Goal: Task Accomplishment & Management: Manage account settings

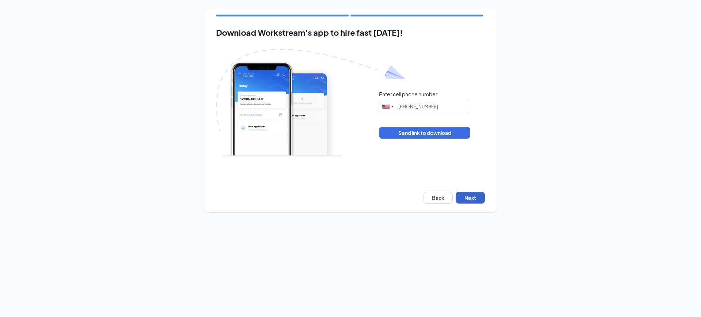
click at [474, 199] on button "Next" at bounding box center [470, 198] width 29 height 12
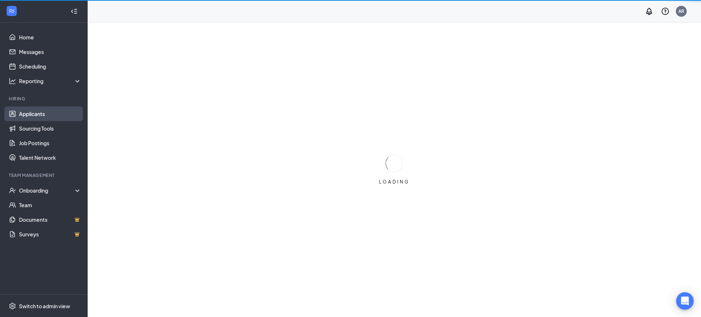
click at [36, 117] on link "Applicants" at bounding box center [50, 114] width 62 height 15
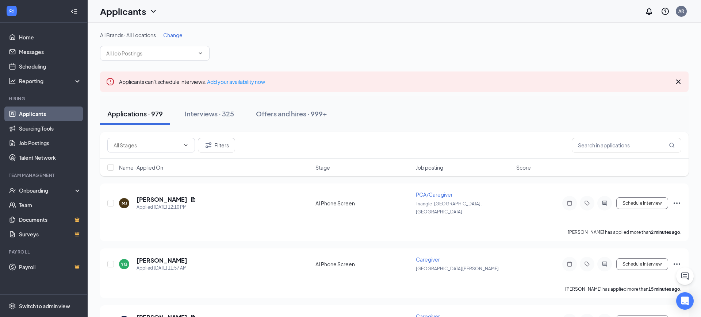
click at [644, 154] on div "Filters" at bounding box center [394, 145] width 589 height 27
click at [642, 149] on input "text" at bounding box center [627, 145] width 110 height 15
type input "shellito"
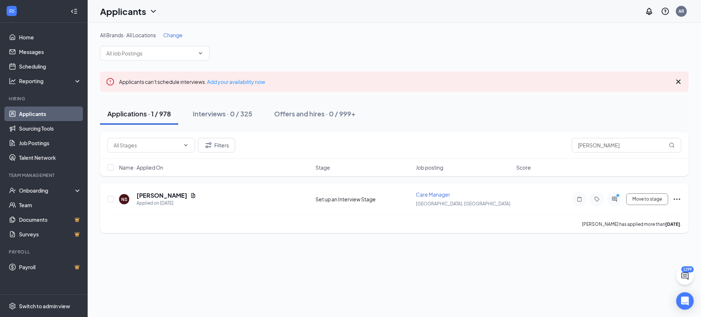
click at [614, 201] on icon "ActiveChat" at bounding box center [614, 200] width 9 height 6
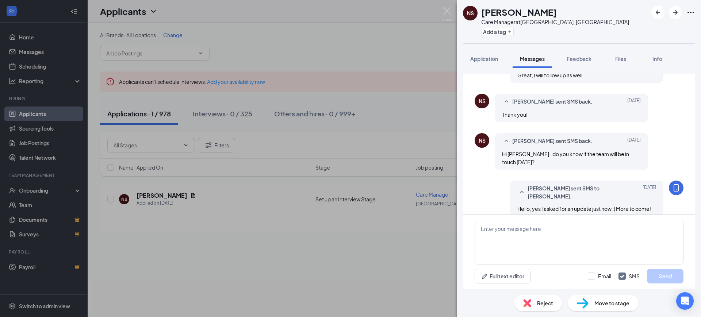
scroll to position [346, 0]
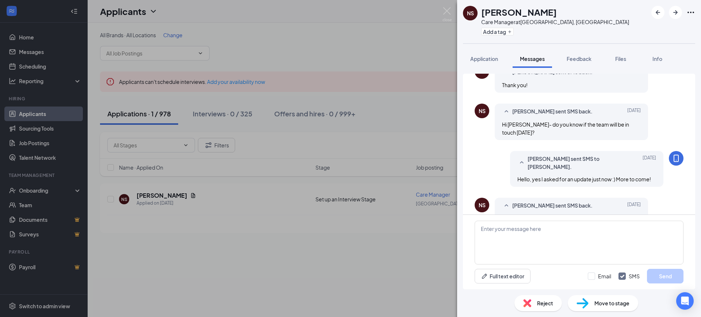
scroll to position [322, 0]
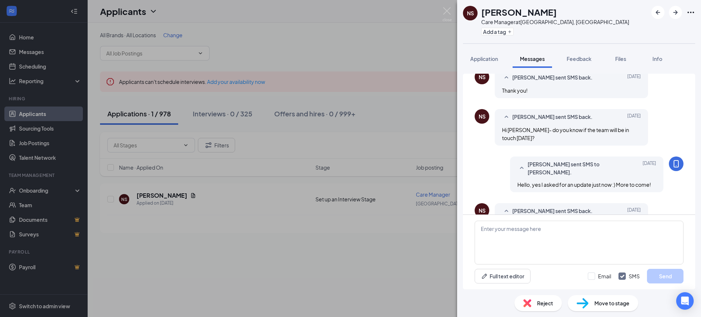
click at [454, 9] on div "NS Natalie Shellito Care Manager at Boston, MA Add a tag Application Messages F…" at bounding box center [350, 158] width 701 height 317
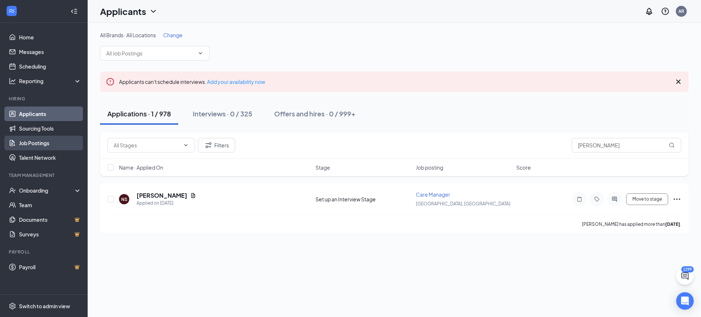
click at [46, 146] on link "Job Postings" at bounding box center [50, 143] width 62 height 15
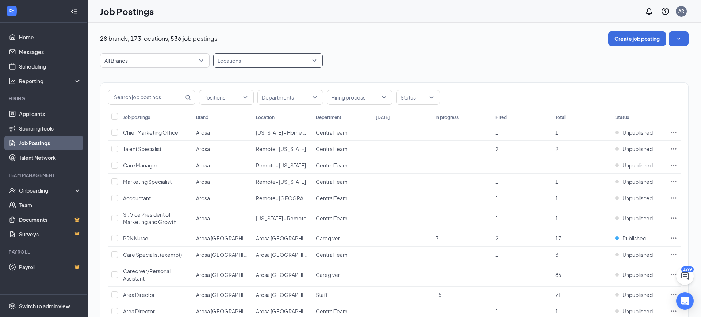
click at [251, 62] on div at bounding box center [264, 61] width 99 height 12
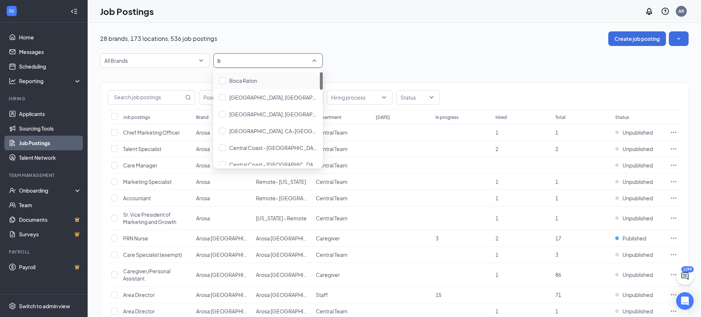
type input "bo"
click at [256, 88] on div "Boca Raton" at bounding box center [268, 80] width 110 height 17
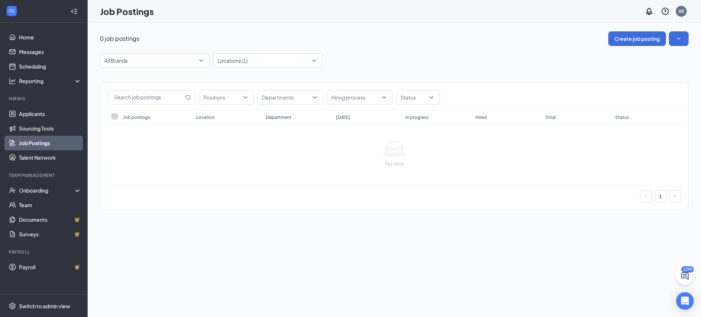
click at [394, 21] on div "Job Postings AR" at bounding box center [395, 11] width 614 height 23
click at [265, 58] on div at bounding box center [264, 61] width 99 height 12
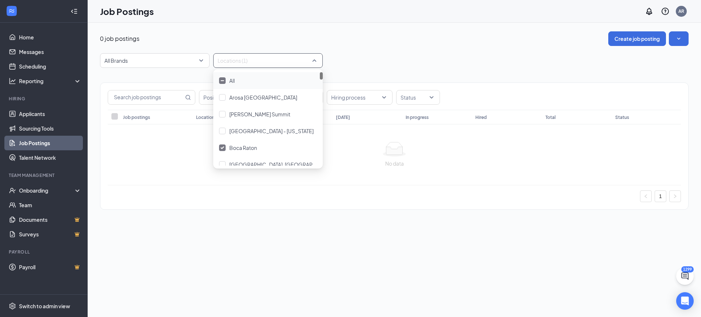
type input "n"
type input "bo"
click at [274, 96] on div "[GEOGRAPHIC_DATA], [GEOGRAPHIC_DATA]" at bounding box center [268, 98] width 98 height 8
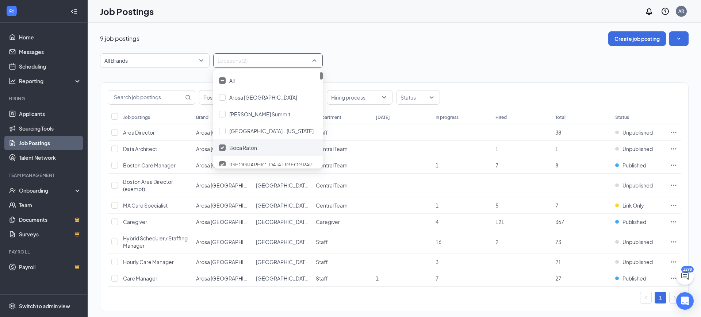
click at [251, 145] on span "Boca Raton" at bounding box center [243, 148] width 28 height 7
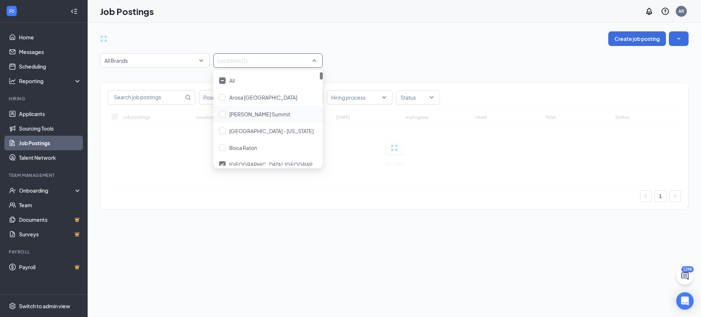
click at [356, 35] on div "Create job posting" at bounding box center [394, 38] width 589 height 15
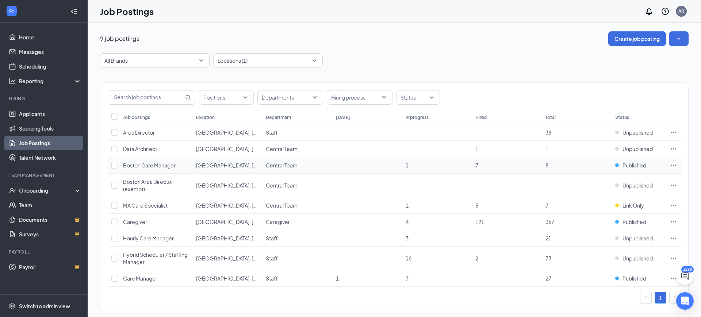
click at [675, 166] on icon "Ellipses" at bounding box center [673, 165] width 7 height 7
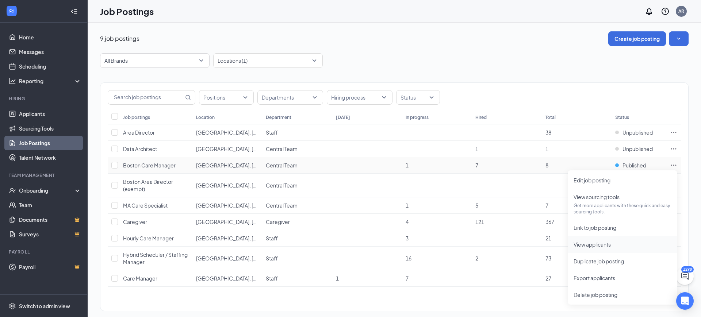
click at [602, 248] on span "View applicants" at bounding box center [623, 245] width 98 height 8
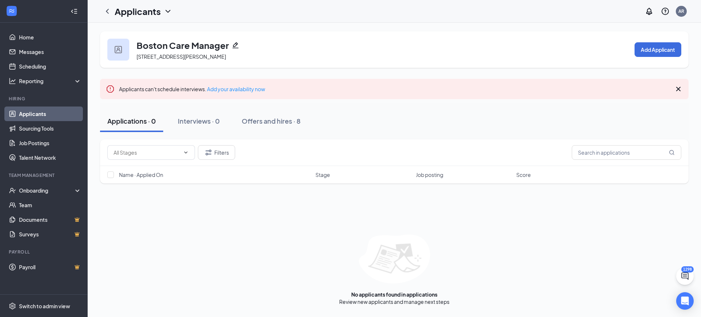
click at [162, 153] on div "Boston Care Manager 50 Hunt St, Watertown, MA 02472, USA Add Applicant Applican…" at bounding box center [395, 169] width 614 height 292
click at [286, 122] on div "Offers and hires · 8" at bounding box center [271, 121] width 59 height 9
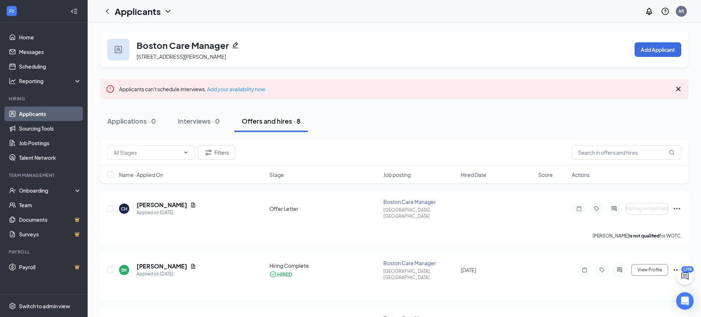
click at [116, 7] on h1 "Applicants" at bounding box center [138, 11] width 46 height 12
click at [111, 15] on icon "ChevronLeft" at bounding box center [107, 11] width 9 height 9
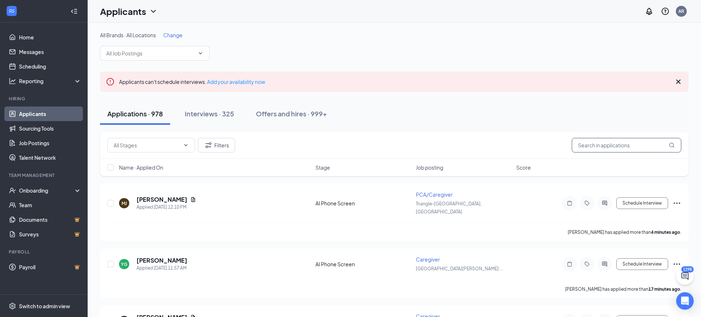
click at [614, 148] on input "text" at bounding box center [627, 145] width 110 height 15
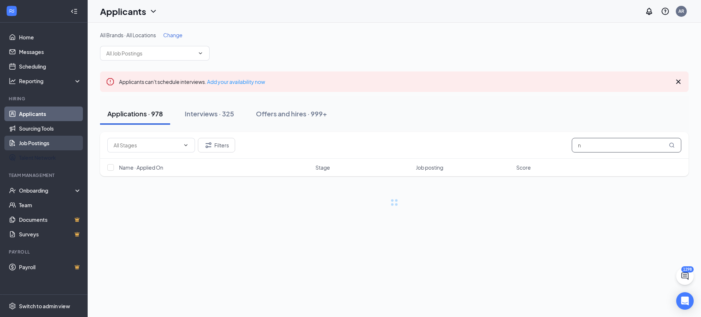
type input "n"
click at [47, 139] on link "Job Postings" at bounding box center [50, 143] width 62 height 15
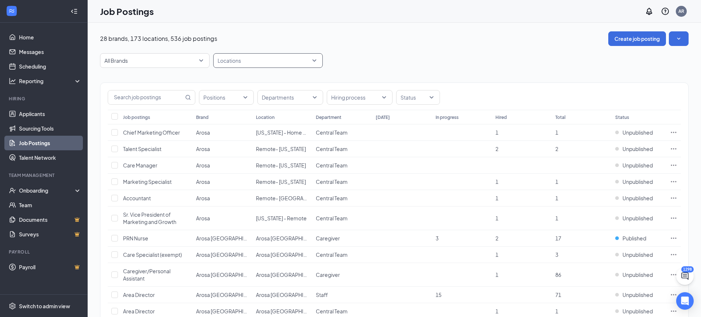
click at [258, 65] on div at bounding box center [264, 61] width 99 height 12
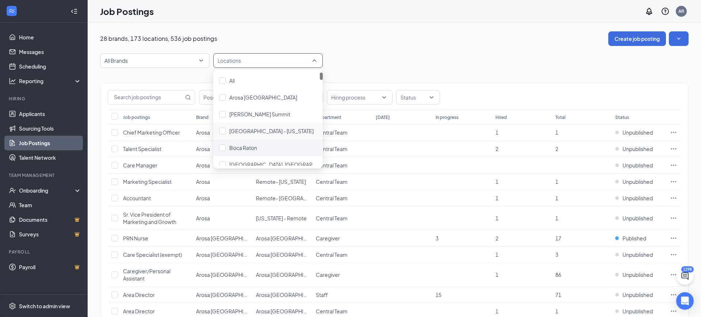
scroll to position [10, 0]
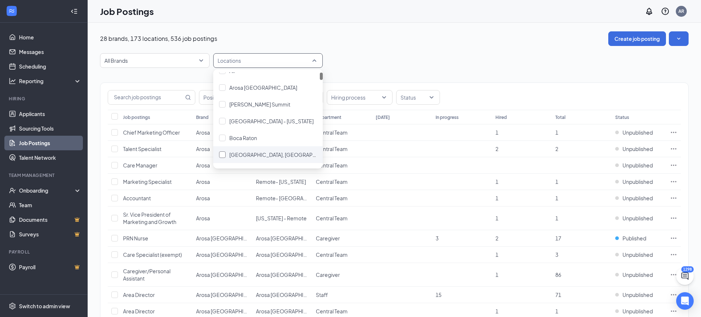
click at [254, 155] on span "[GEOGRAPHIC_DATA], [GEOGRAPHIC_DATA]" at bounding box center [283, 155] width 109 height 7
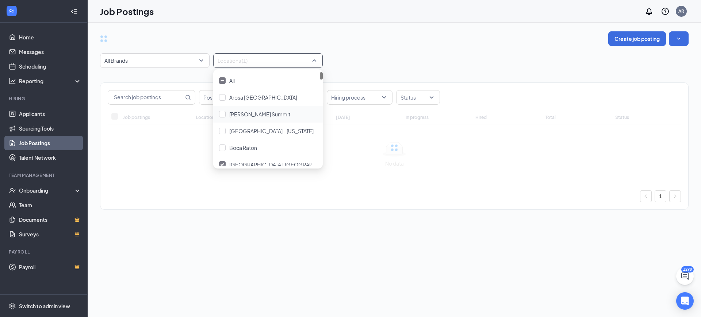
click at [369, 53] on div "All Brands Locations (1)" at bounding box center [394, 60] width 589 height 15
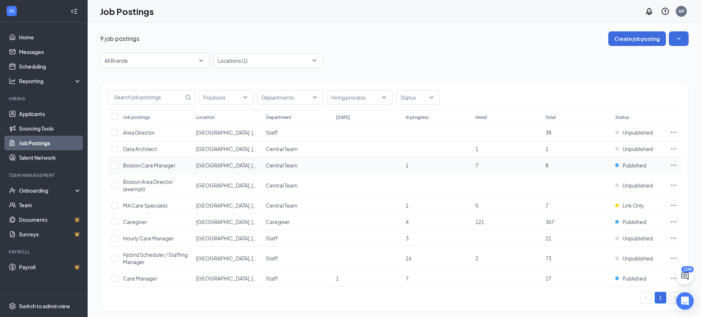
click at [680, 168] on td at bounding box center [674, 165] width 15 height 16
click at [677, 166] on icon "Ellipses" at bounding box center [673, 165] width 7 height 7
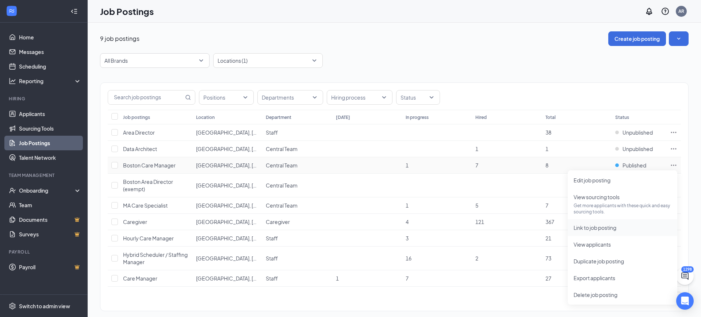
click at [613, 230] on span "Link to job posting" at bounding box center [595, 228] width 43 height 7
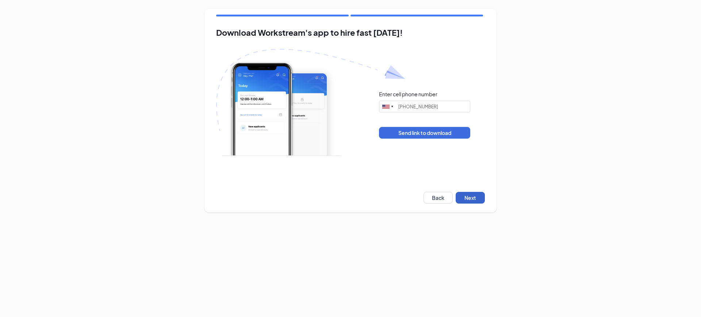
click at [472, 199] on button "Next" at bounding box center [470, 198] width 29 height 12
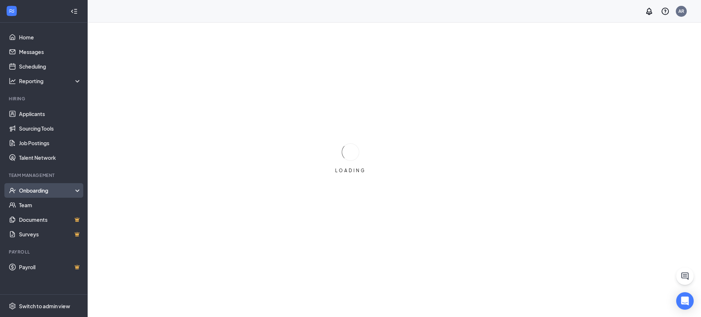
click at [49, 196] on div "Onboarding" at bounding box center [44, 190] width 88 height 15
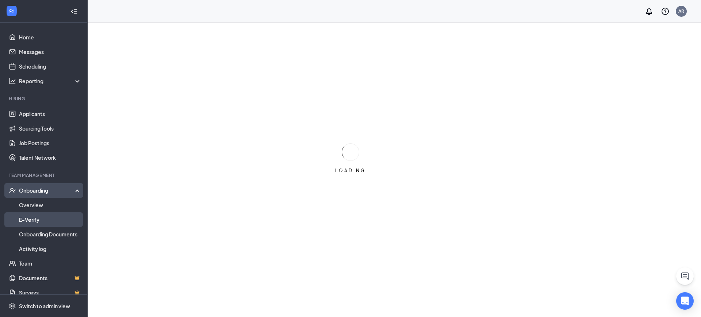
click at [50, 214] on link "E-Verify" at bounding box center [50, 220] width 62 height 15
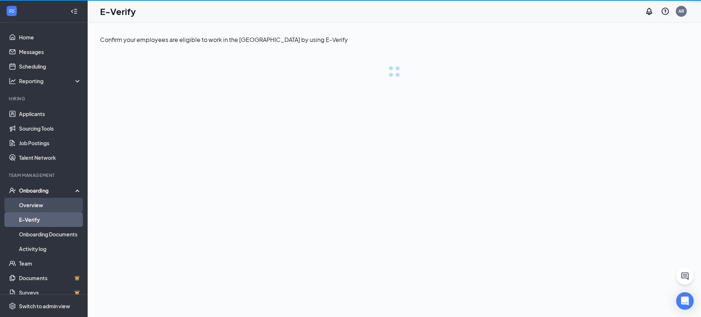
click at [50, 209] on link "Overview" at bounding box center [50, 205] width 62 height 15
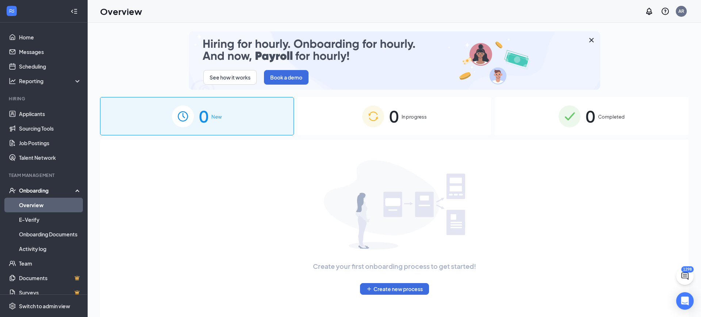
click at [565, 118] on img at bounding box center [570, 117] width 22 height 22
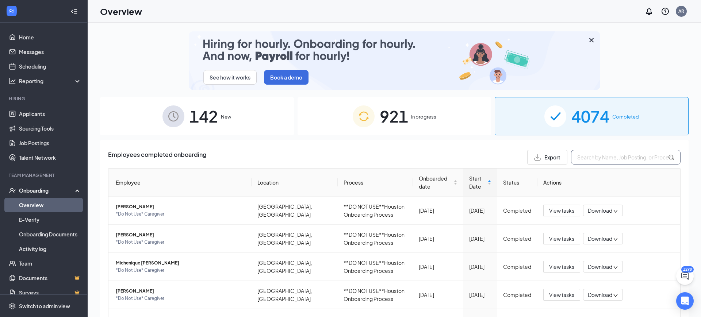
drag, startPoint x: 623, startPoint y: 147, endPoint x: 635, endPoint y: 150, distance: 12.8
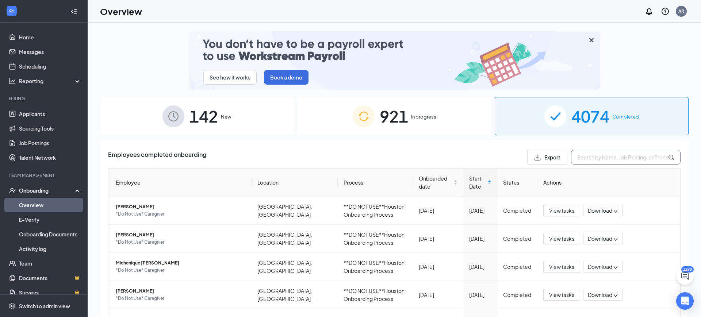
click at [630, 156] on input "text" at bounding box center [626, 157] width 110 height 15
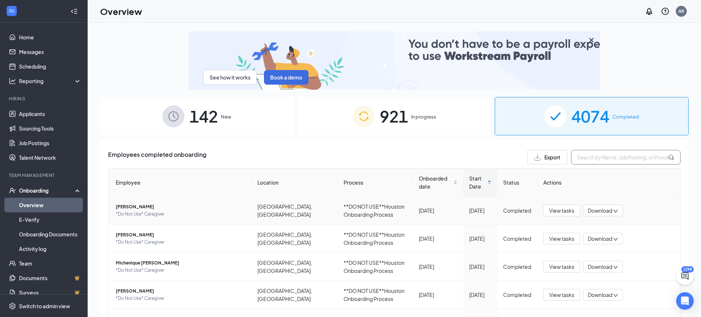
paste input "Agosto"
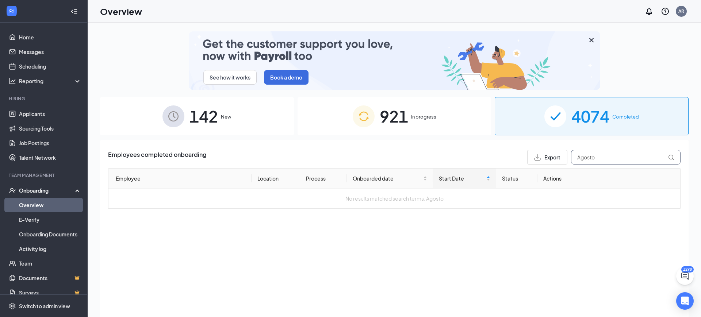
type input "Agosto"
click at [421, 106] on div "921 In progress" at bounding box center [395, 116] width 194 height 38
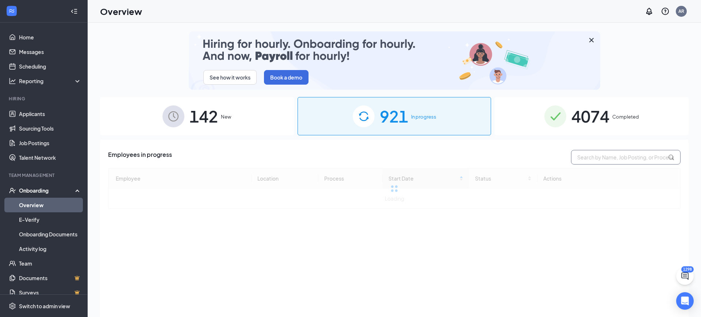
click at [605, 152] on input "text" at bounding box center [626, 157] width 110 height 15
paste input "Agosto"
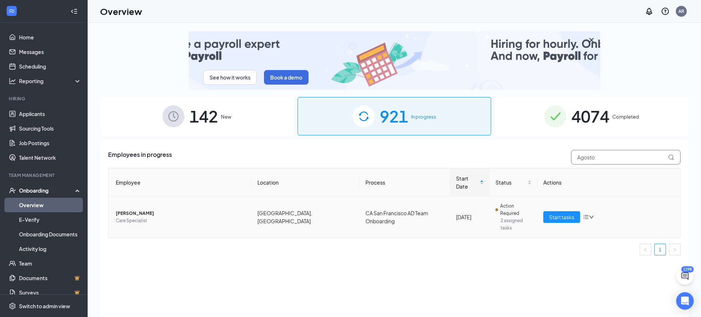
type input "Agosto"
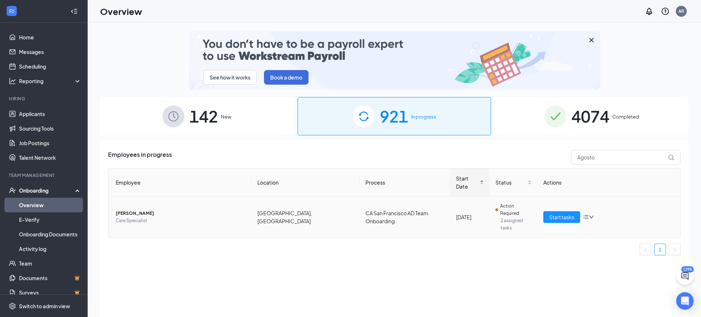
click at [146, 197] on td "[PERSON_NAME] Care Specialist" at bounding box center [179, 217] width 143 height 41
click at [146, 210] on span "[PERSON_NAME]" at bounding box center [181, 213] width 130 height 7
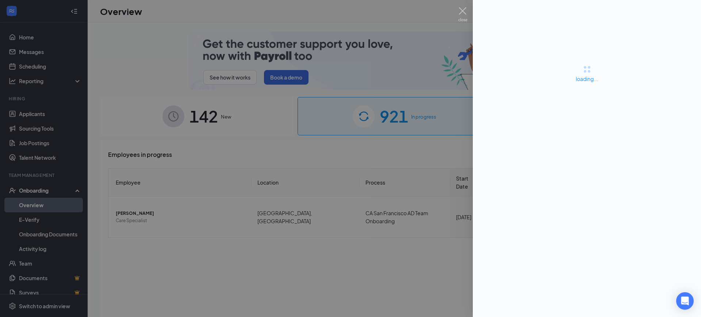
click at [306, 252] on div at bounding box center [350, 158] width 701 height 317
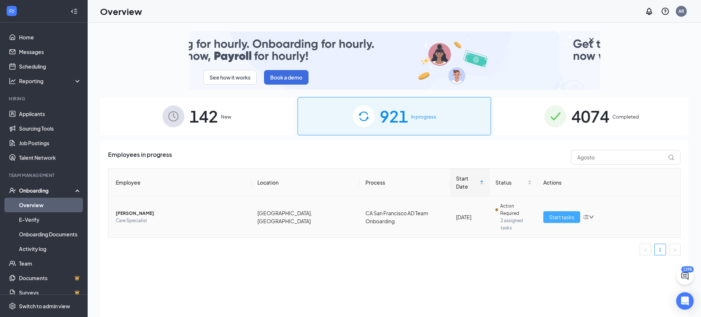
click at [560, 213] on span "Start tasks" at bounding box center [561, 217] width 25 height 8
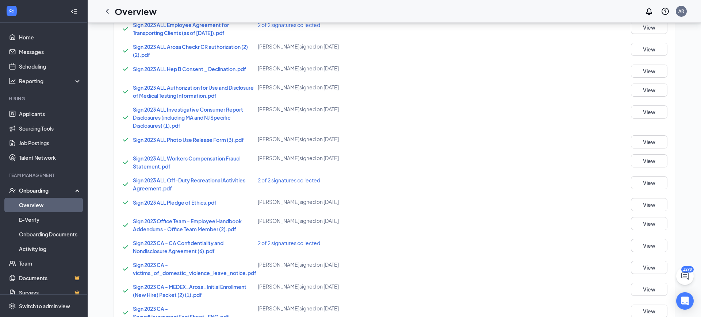
scroll to position [246, 0]
click at [659, 285] on button "View" at bounding box center [649, 288] width 37 height 13
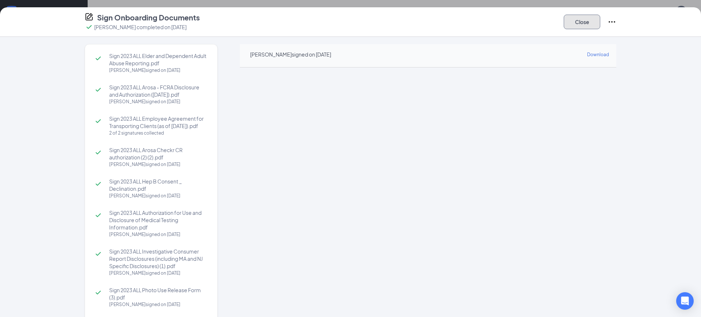
click at [585, 25] on button "Close" at bounding box center [582, 22] width 37 height 15
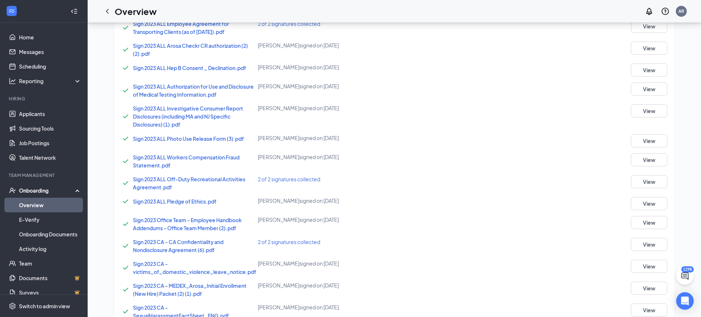
click at [35, 209] on link "Overview" at bounding box center [50, 205] width 62 height 15
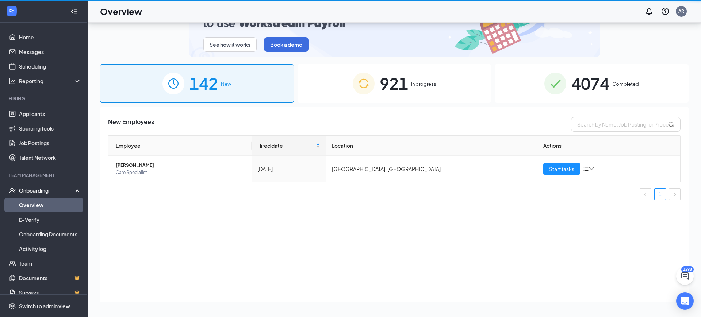
scroll to position [33, 0]
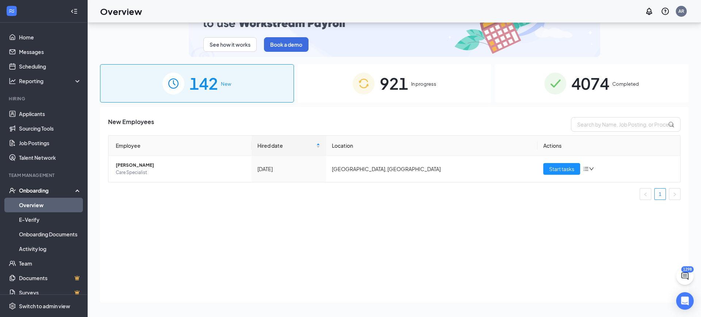
click at [399, 106] on div "See how it works Book a demo 142 New 921 In progress 4074 Completed New Employe…" at bounding box center [394, 154] width 589 height 310
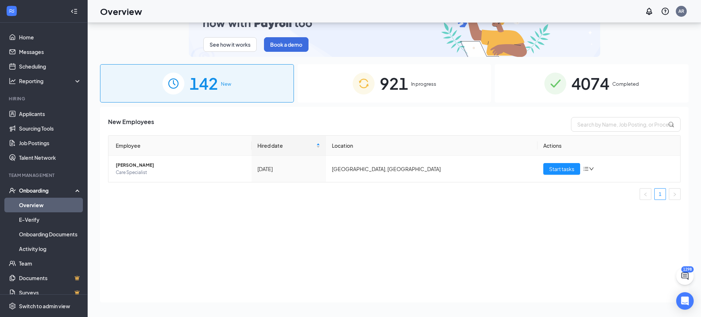
click at [407, 87] on span "921" at bounding box center [394, 83] width 28 height 25
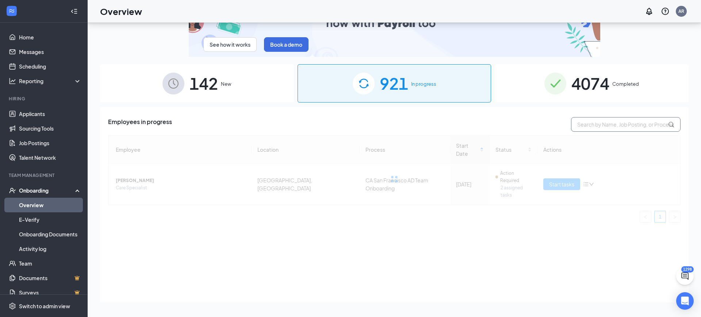
click at [617, 129] on input "text" at bounding box center [626, 124] width 110 height 15
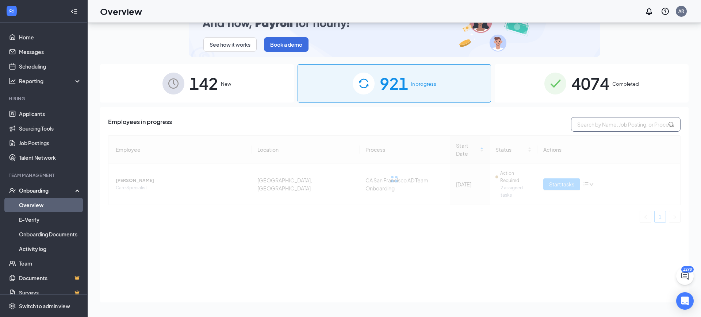
paste input "Ainess"
type input "Ainess"
drag, startPoint x: 674, startPoint y: 73, endPoint x: 655, endPoint y: 76, distance: 19.2
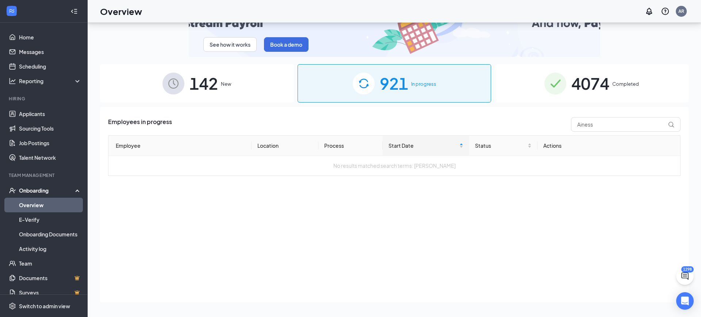
click at [671, 73] on div "4074 Completed" at bounding box center [592, 83] width 194 height 38
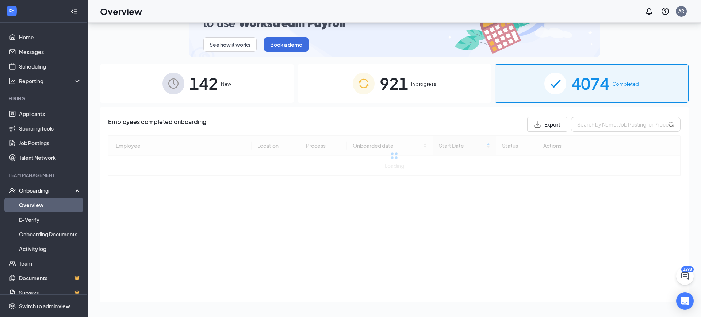
click at [600, 111] on div "Employees completed onboarding Export Employee Location Process Onboarded date …" at bounding box center [394, 205] width 589 height 196
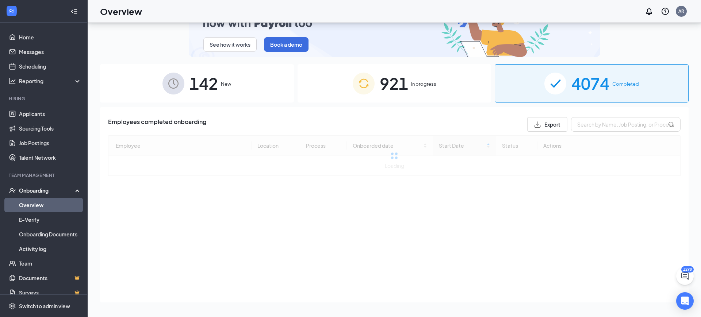
click at [600, 115] on div "Employees completed onboarding Export Employee Location Process Onboarded date …" at bounding box center [394, 205] width 589 height 196
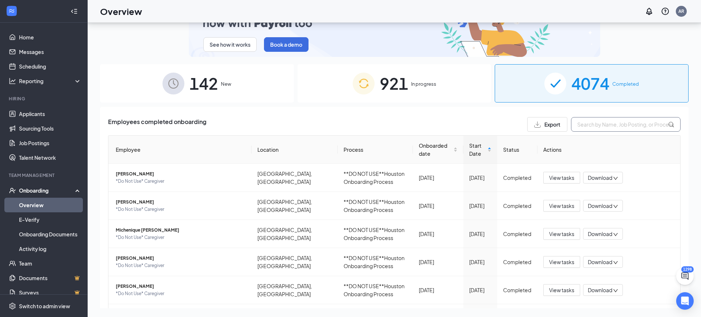
click at [599, 121] on input "text" at bounding box center [626, 124] width 110 height 15
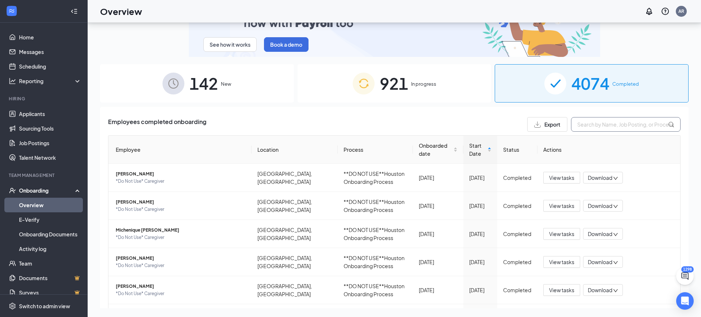
paste input "Ainess"
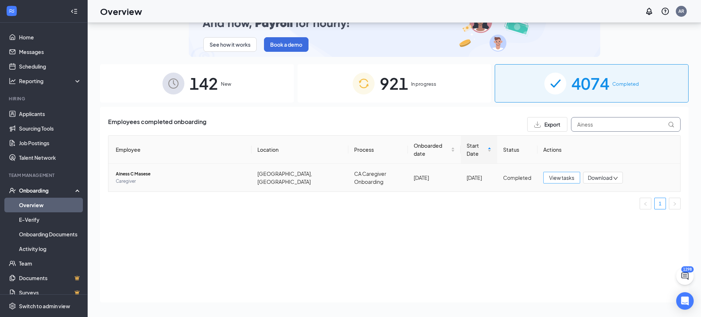
type input "Ainess"
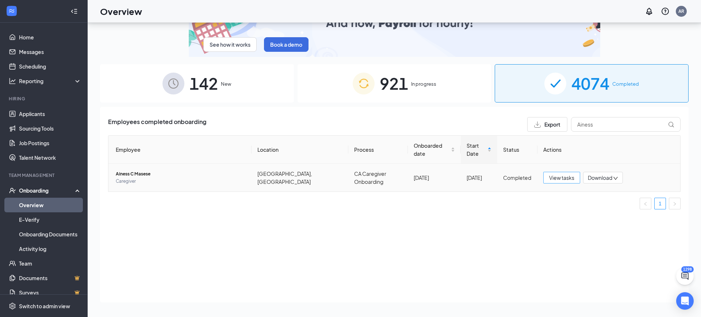
click at [575, 172] on button "View tasks" at bounding box center [562, 178] width 37 height 12
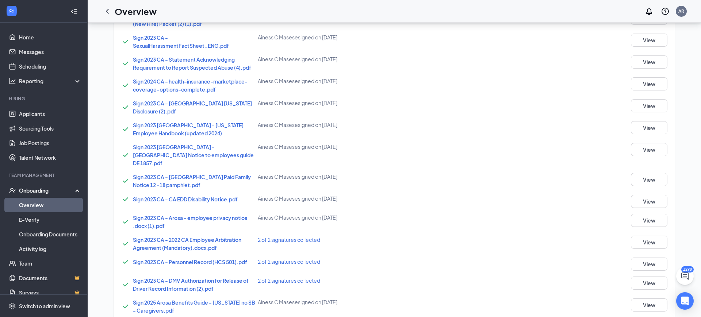
scroll to position [441, 0]
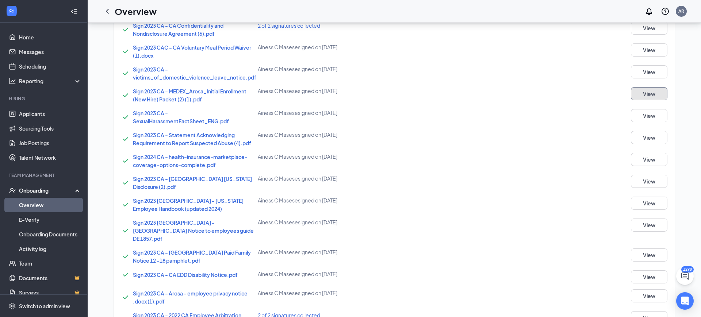
click at [642, 92] on button "View" at bounding box center [649, 93] width 37 height 13
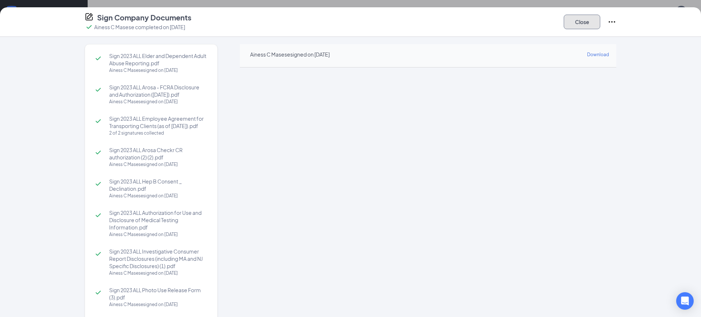
click at [575, 23] on button "Close" at bounding box center [582, 22] width 37 height 15
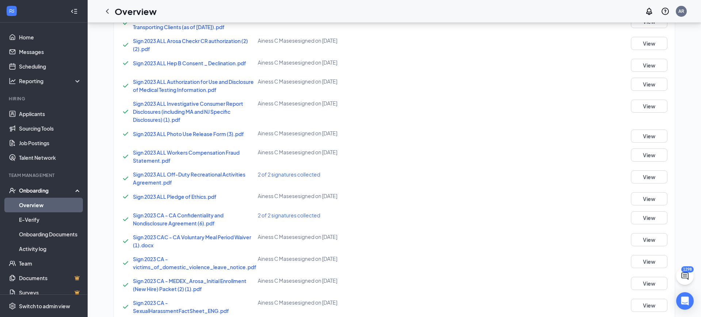
click at [54, 207] on link "Overview" at bounding box center [50, 205] width 62 height 15
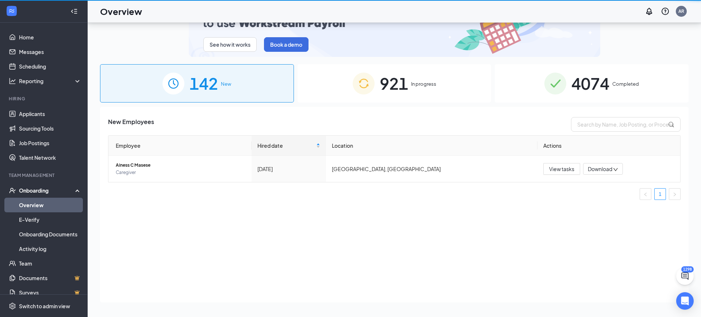
scroll to position [33, 0]
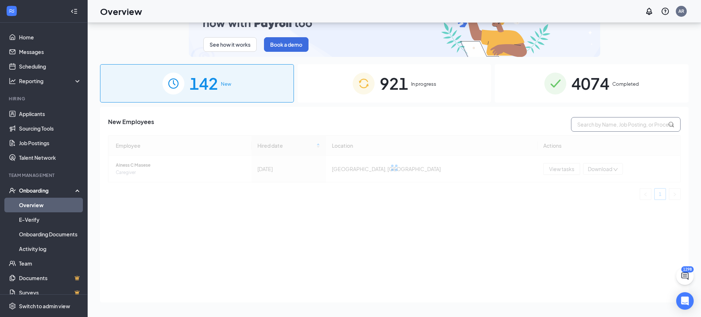
click at [590, 119] on input "text" at bounding box center [626, 124] width 110 height 15
paste input "[PERSON_NAME]"
type input "[PERSON_NAME]"
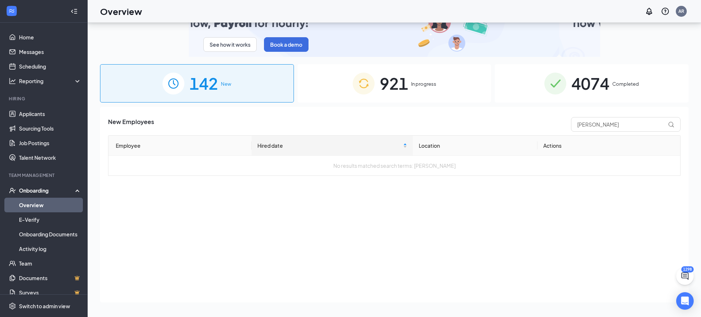
click at [590, 93] on span "4074" at bounding box center [591, 83] width 38 height 25
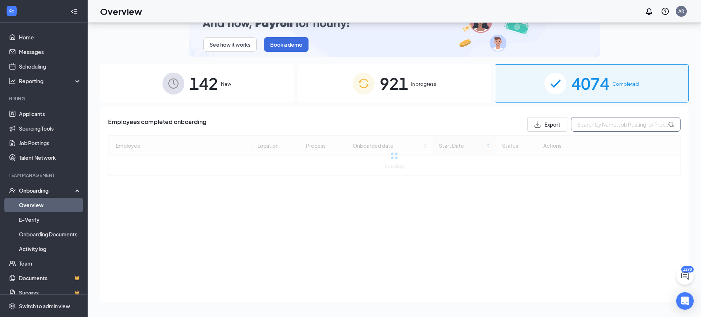
click at [598, 126] on input "text" at bounding box center [626, 124] width 110 height 15
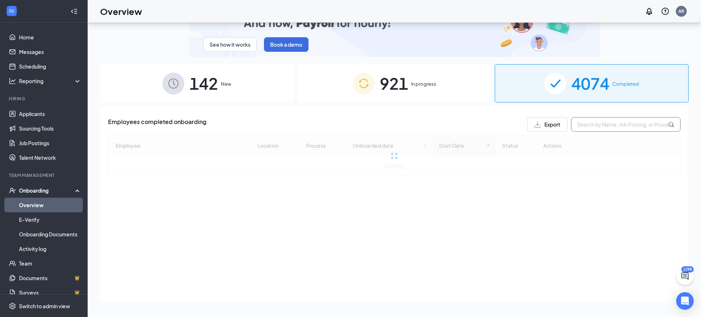
paste input "[PERSON_NAME]"
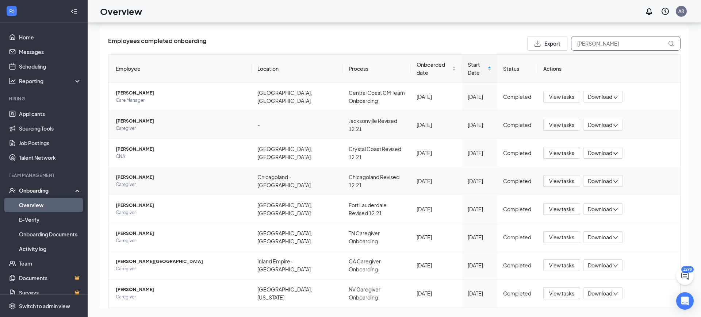
scroll to position [72, 0]
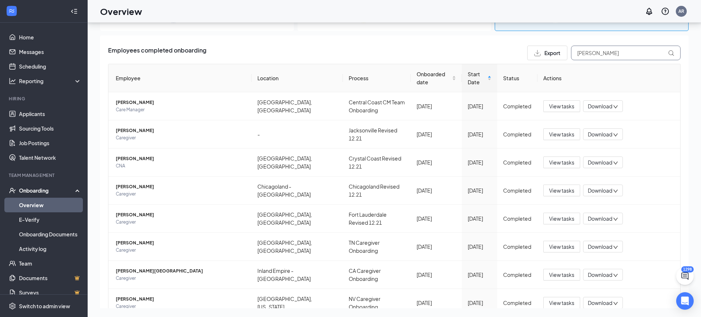
drag, startPoint x: 623, startPoint y: 52, endPoint x: 539, endPoint y: 54, distance: 84.0
click at [539, 54] on div "Export [PERSON_NAME]" at bounding box center [603, 53] width 153 height 15
paste input "lbrecht"
type input "[PERSON_NAME]"
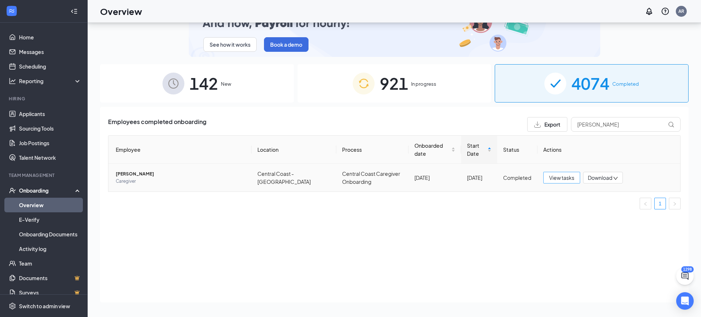
click at [564, 177] on span "View tasks" at bounding box center [561, 178] width 25 height 8
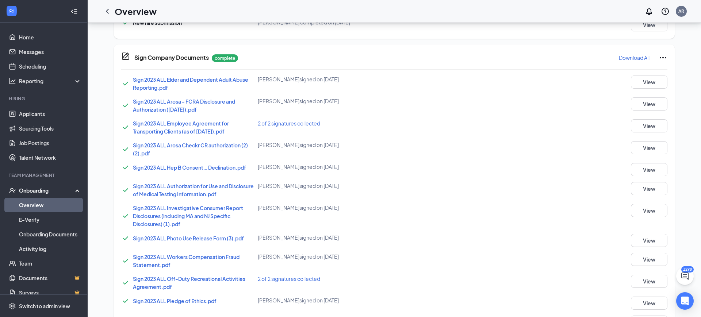
scroll to position [303, 0]
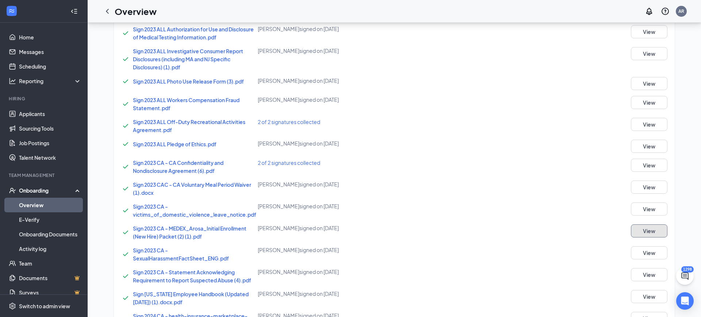
click at [648, 230] on button "View" at bounding box center [649, 231] width 37 height 13
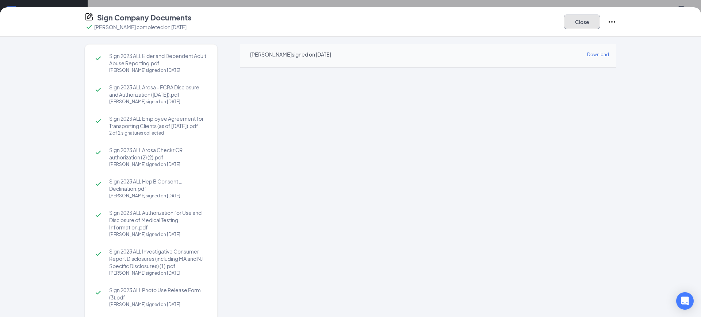
click at [595, 29] on div "Close" at bounding box center [590, 21] width 53 height 19
click at [592, 28] on button "Close" at bounding box center [582, 22] width 37 height 15
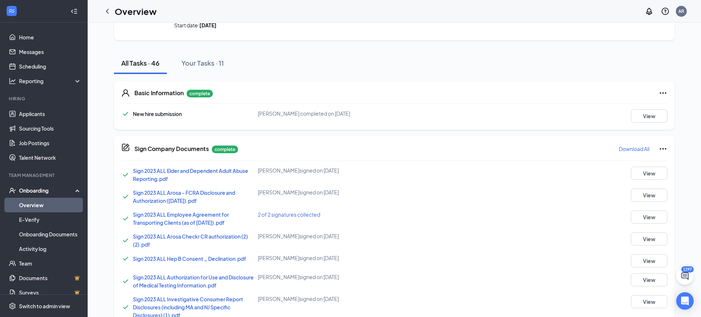
scroll to position [0, 0]
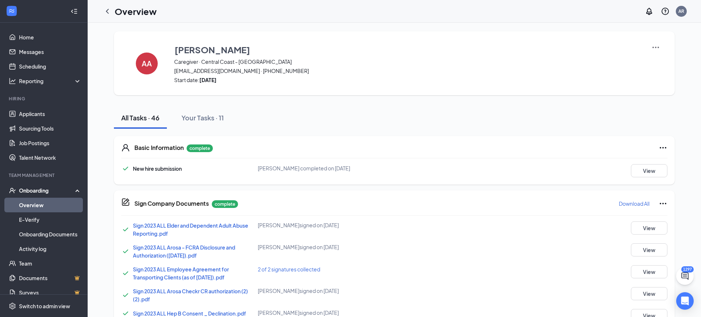
click at [33, 207] on link "Overview" at bounding box center [50, 205] width 62 height 15
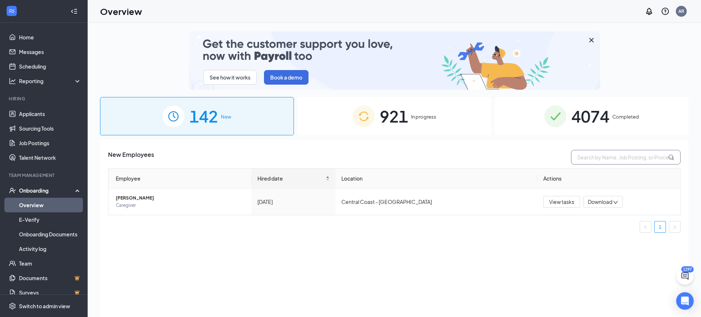
click at [632, 157] on input "text" at bounding box center [626, 157] width 110 height 15
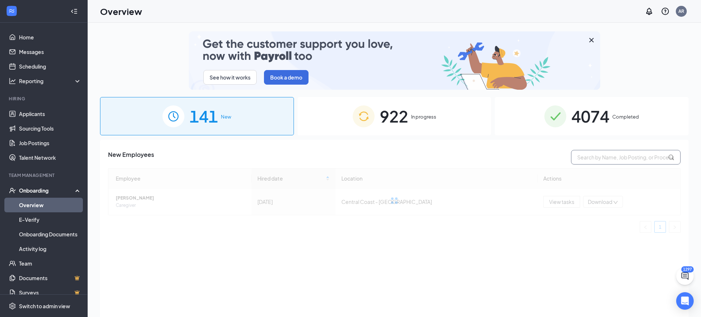
paste input "[PERSON_NAME]"
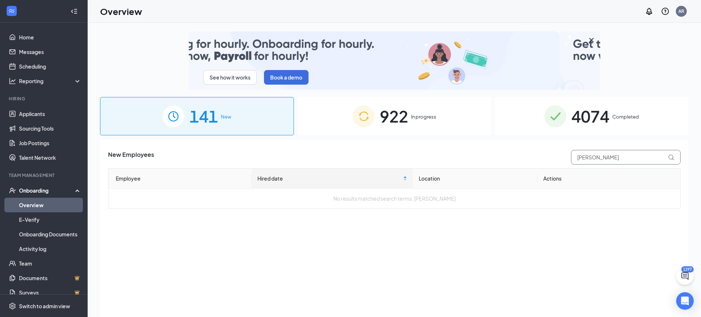
type input "[PERSON_NAME]"
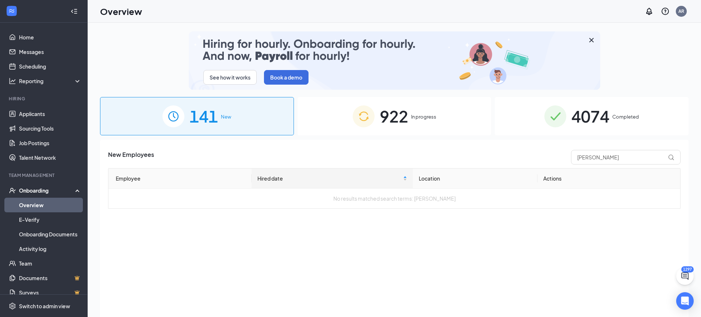
click at [419, 118] on span "In progress" at bounding box center [423, 116] width 25 height 7
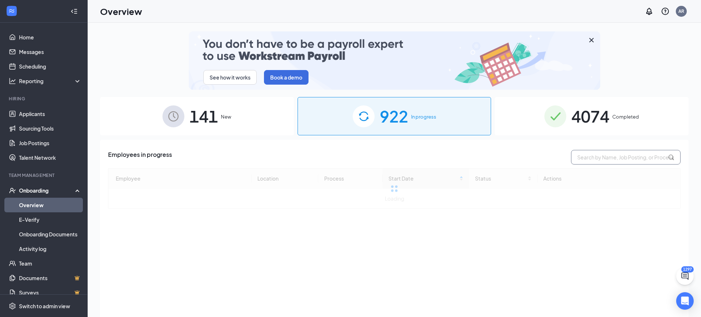
click at [580, 152] on input "text" at bounding box center [626, 157] width 110 height 15
paste input "[PERSON_NAME]"
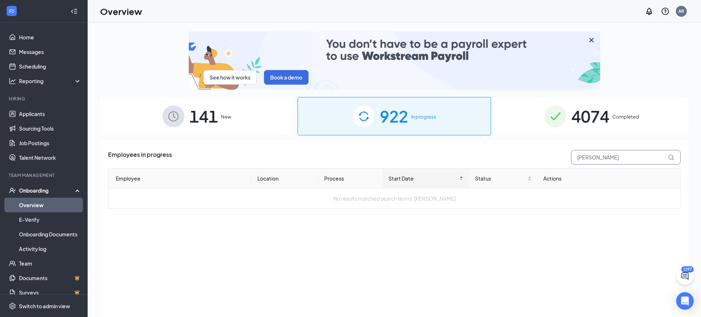
type input "[PERSON_NAME]"
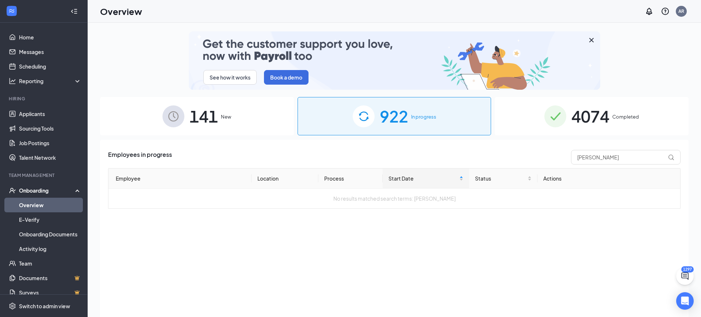
click at [547, 132] on div "4074 Completed" at bounding box center [592, 116] width 194 height 38
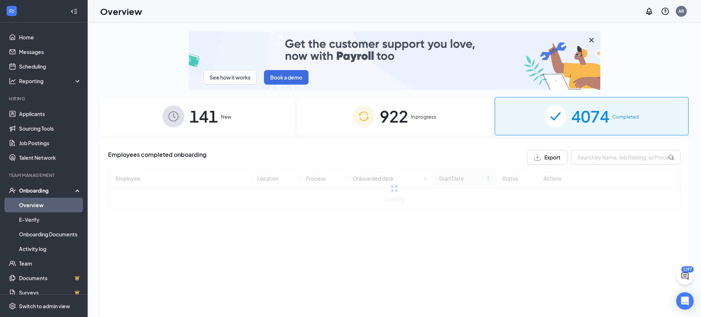
click at [626, 168] on div "Employees completed onboarding Export Employee Location Process Onboarded date …" at bounding box center [394, 179] width 573 height 59
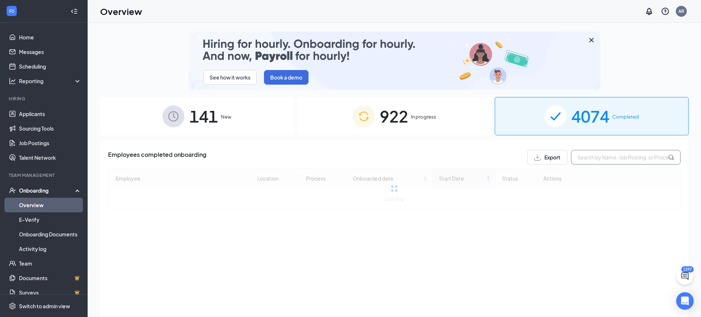
click at [615, 162] on input "text" at bounding box center [626, 157] width 110 height 15
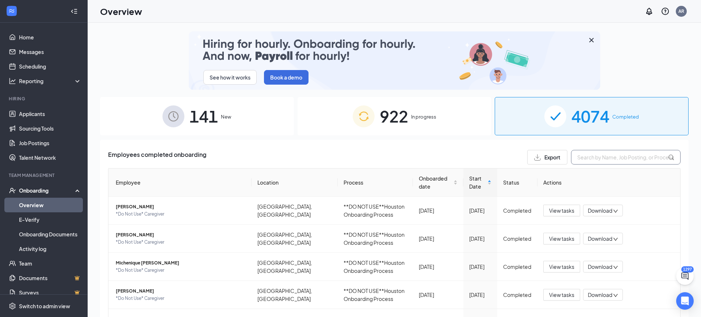
paste input "[PERSON_NAME]"
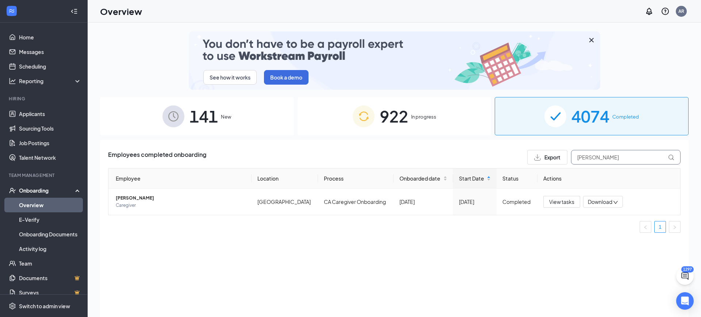
type input "[PERSON_NAME]"
click at [581, 221] on div "Employee Location Process Onboarded date Start Date Status Actions [PERSON_NAME…" at bounding box center [394, 200] width 573 height 65
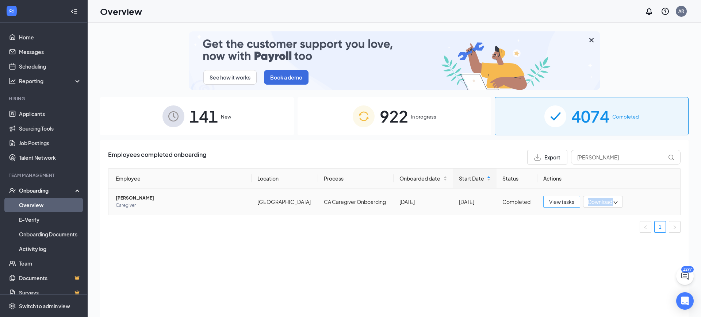
click at [565, 203] on span "View tasks" at bounding box center [561, 202] width 25 height 8
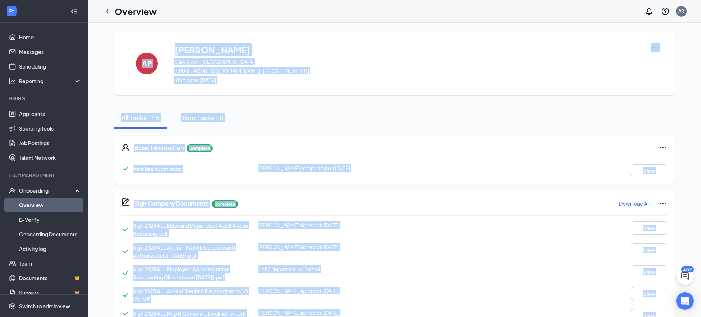
click at [393, 128] on div "All Tasks · 45 Your Tasks · 11" at bounding box center [394, 118] width 561 height 22
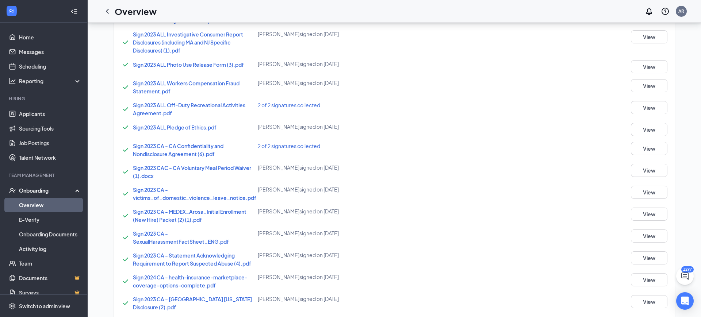
scroll to position [321, 0]
click at [664, 209] on button "View" at bounding box center [649, 213] width 37 height 13
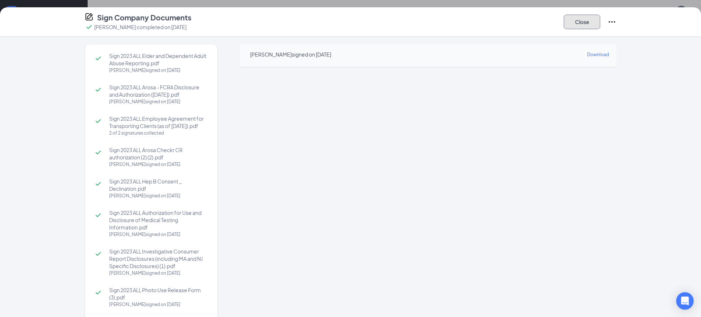
click at [594, 22] on button "Close" at bounding box center [582, 22] width 37 height 15
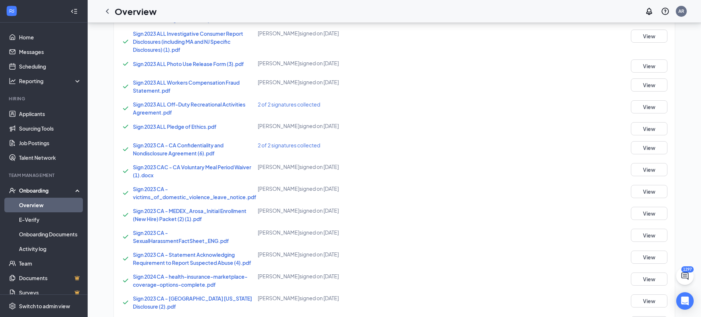
click at [64, 203] on link "Overview" at bounding box center [50, 205] width 62 height 15
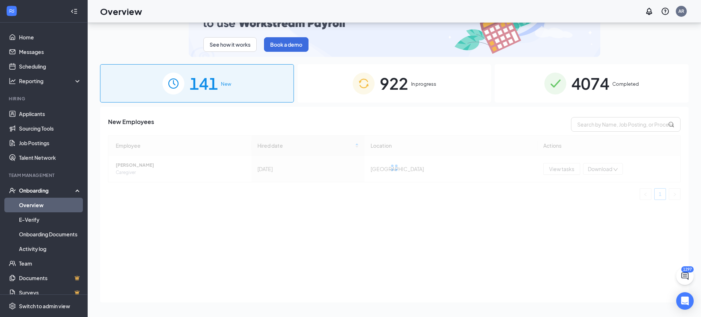
drag, startPoint x: 606, startPoint y: 65, endPoint x: 610, endPoint y: 72, distance: 7.7
click at [607, 64] on div "See how it works Book a demo 141 New 922 In progress 4074 Completed New Employe…" at bounding box center [394, 154] width 589 height 310
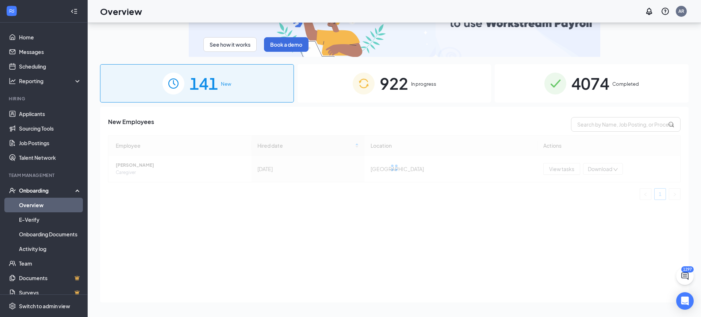
click at [618, 86] on span "Completed" at bounding box center [626, 83] width 27 height 7
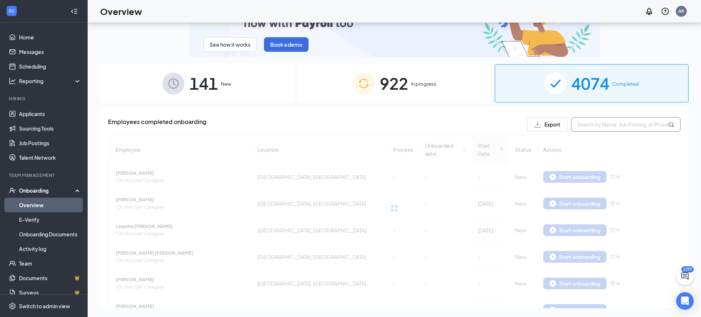
click at [620, 129] on input "text" at bounding box center [626, 124] width 110 height 15
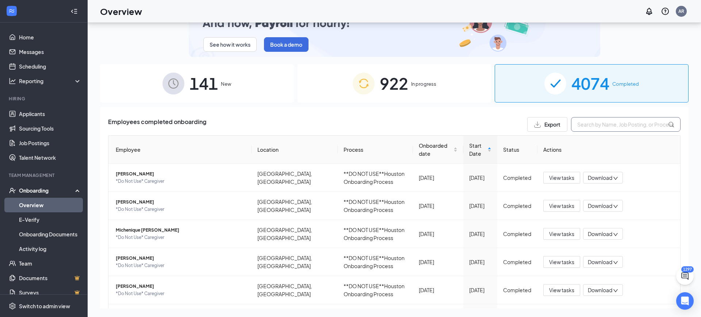
paste input "[PERSON_NAME]"
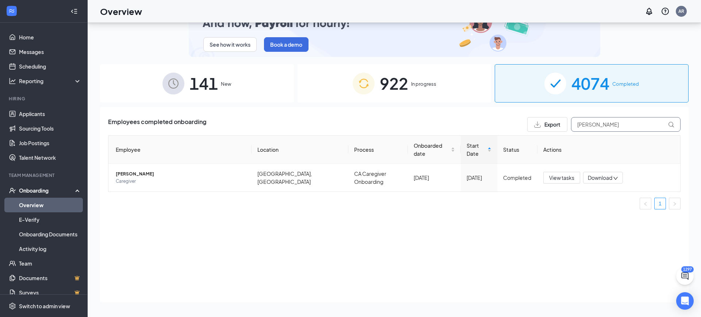
type input "[PERSON_NAME]"
click at [561, 174] on span "View tasks" at bounding box center [561, 178] width 25 height 8
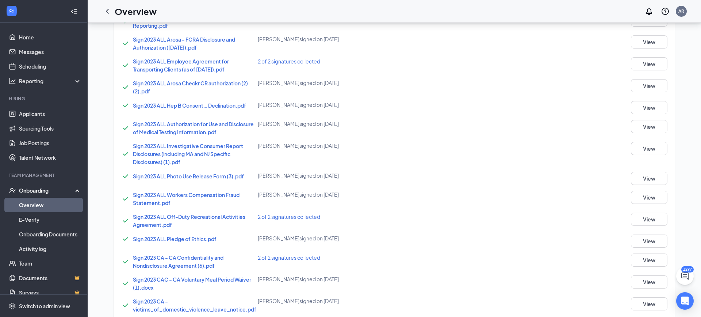
scroll to position [319, 0]
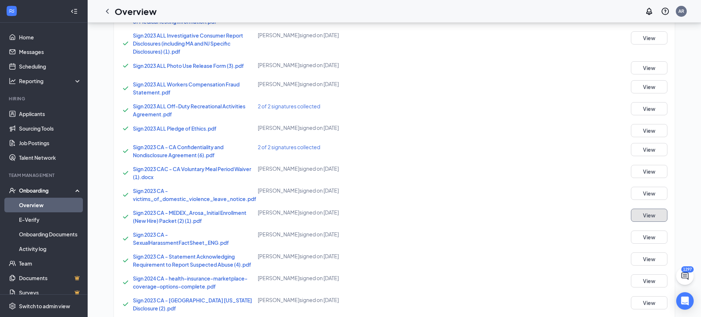
click at [663, 218] on button "View" at bounding box center [649, 215] width 37 height 13
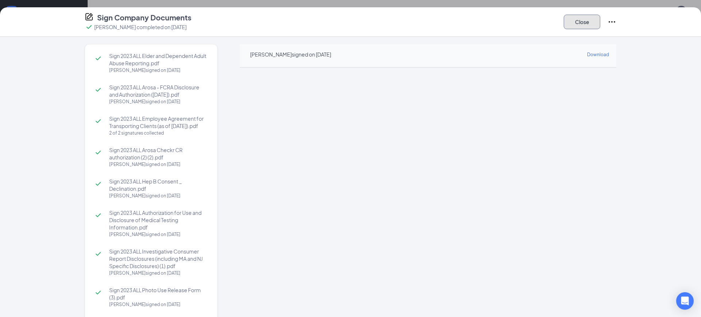
drag, startPoint x: 575, startPoint y: 22, endPoint x: 569, endPoint y: 22, distance: 6.2
click at [575, 23] on button "Close" at bounding box center [582, 22] width 37 height 15
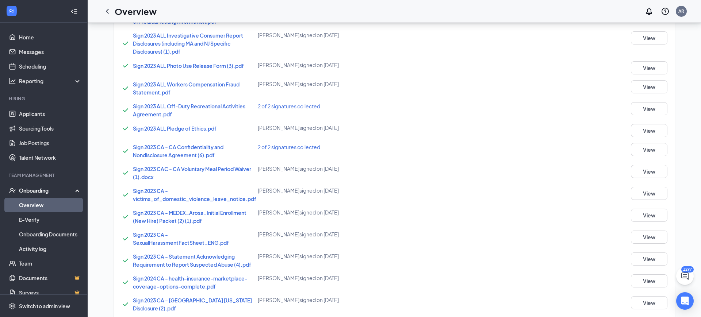
click at [26, 209] on link "Overview" at bounding box center [50, 205] width 62 height 15
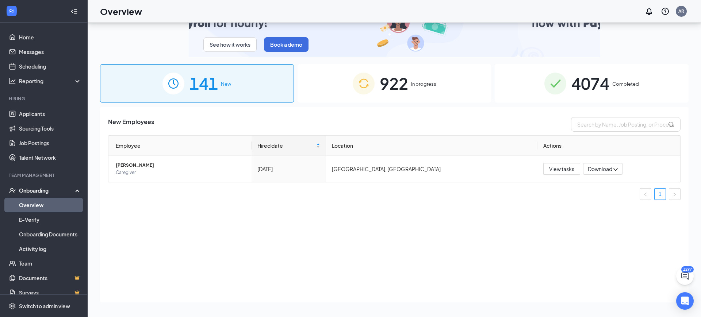
click at [608, 80] on span "4074" at bounding box center [591, 83] width 38 height 25
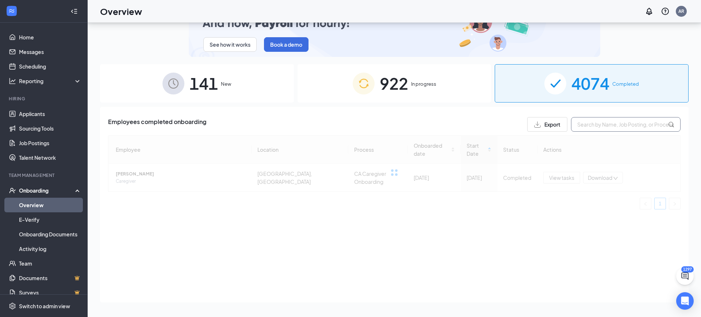
click at [603, 128] on input "text" at bounding box center [626, 124] width 110 height 15
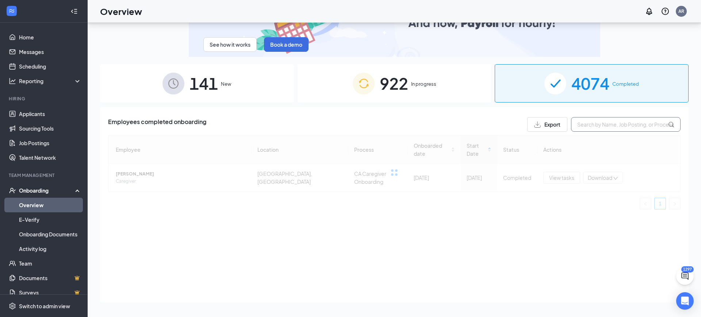
paste input "[PERSON_NAME]"
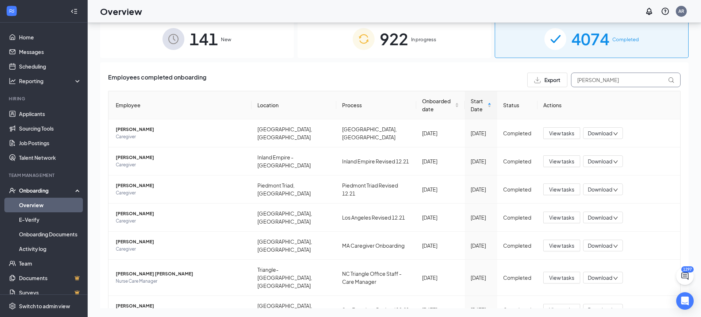
scroll to position [36, 0]
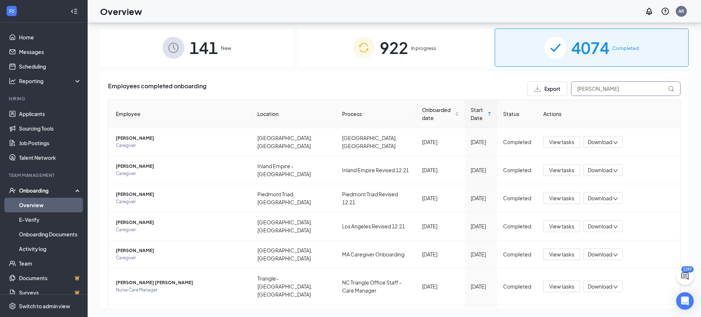
type input "[PERSON_NAME]"
click at [373, 46] on img at bounding box center [364, 48] width 22 height 22
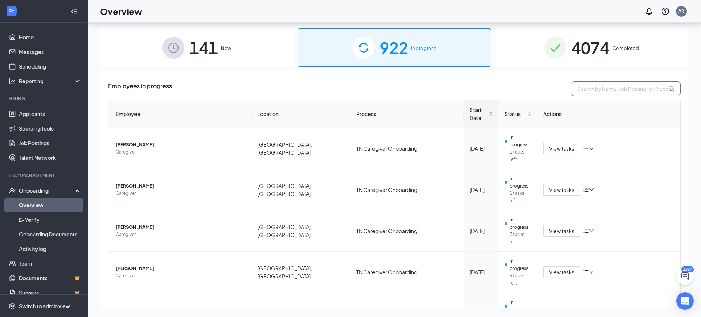
click at [630, 91] on input "text" at bounding box center [626, 88] width 110 height 15
paste input "[PERSON_NAME]"
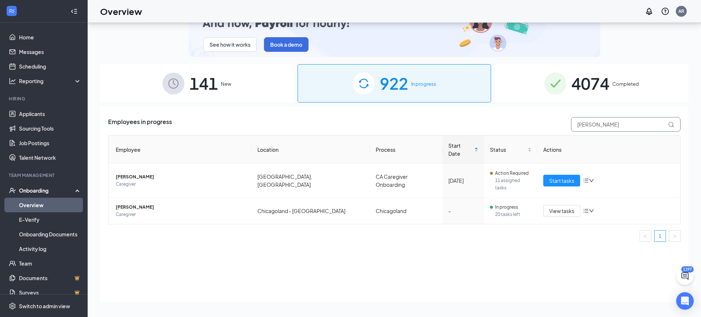
type input "[PERSON_NAME]"
click at [559, 83] on img at bounding box center [556, 84] width 22 height 22
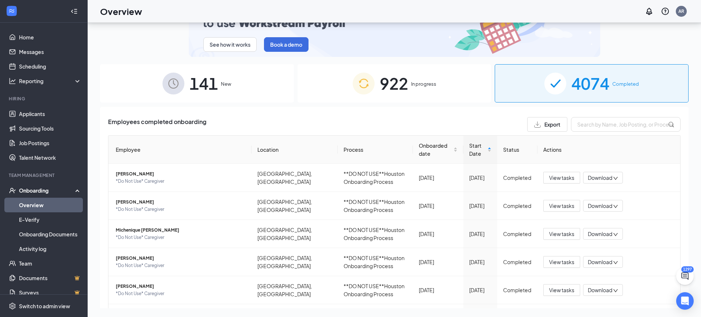
click at [604, 115] on div "Employees completed onboarding Export Employee Location Process Onboarded date …" at bounding box center [394, 298] width 589 height 382
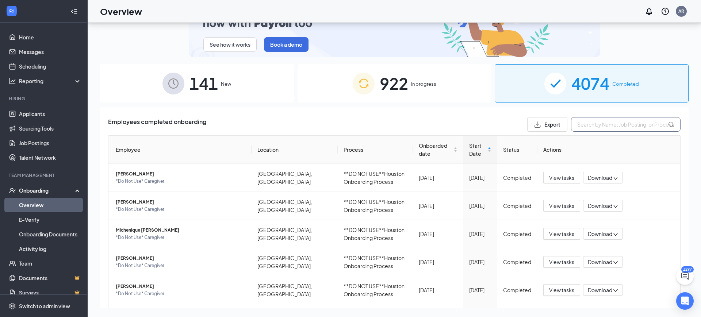
click at [606, 123] on input "text" at bounding box center [626, 124] width 110 height 15
paste input "Monte"
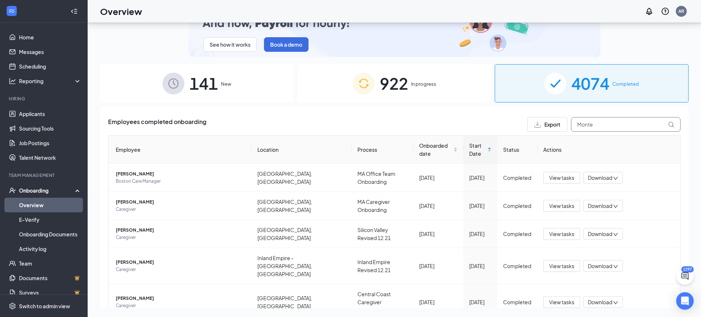
type input "Monte"
click at [401, 89] on span "922" at bounding box center [394, 83] width 28 height 25
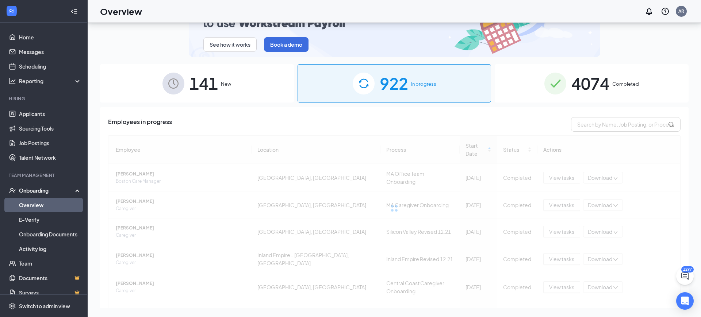
click at [194, 88] on span "141" at bounding box center [204, 83] width 28 height 25
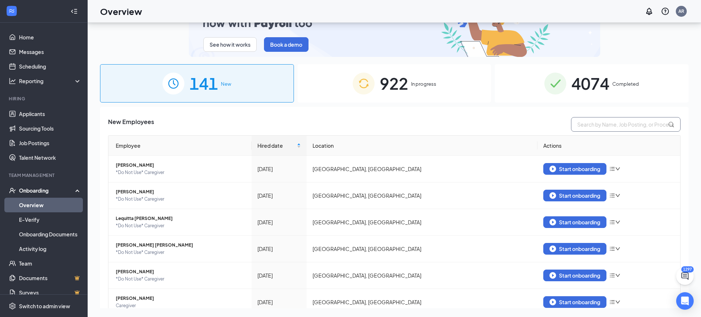
click at [631, 120] on input "text" at bounding box center [626, 124] width 110 height 15
paste input "Monte"
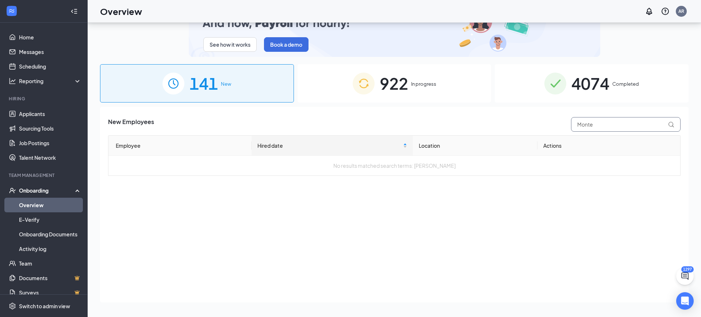
type input "Monte"
click at [456, 99] on div "922 In progress" at bounding box center [395, 83] width 194 height 38
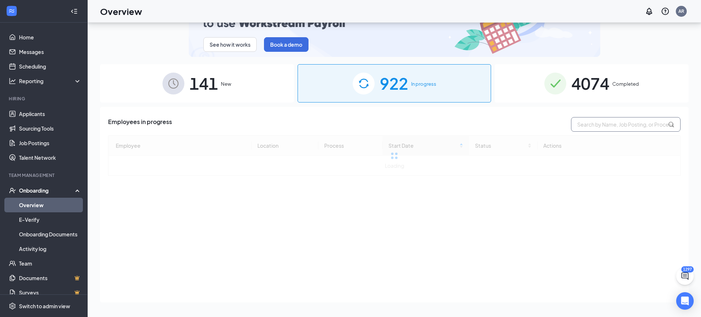
click at [594, 121] on input "text" at bounding box center [626, 124] width 110 height 15
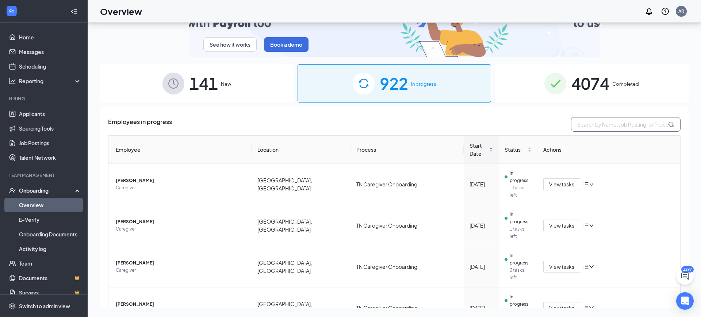
paste input "Monte"
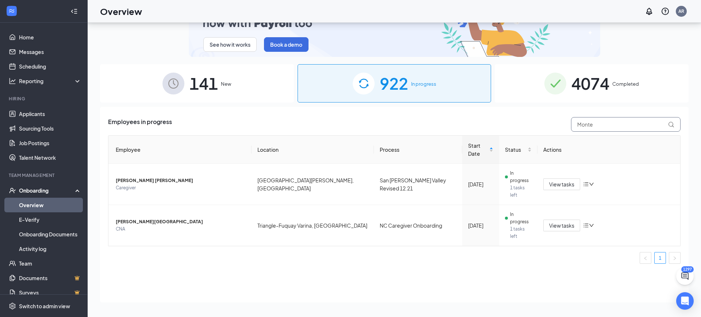
type input "Monte"
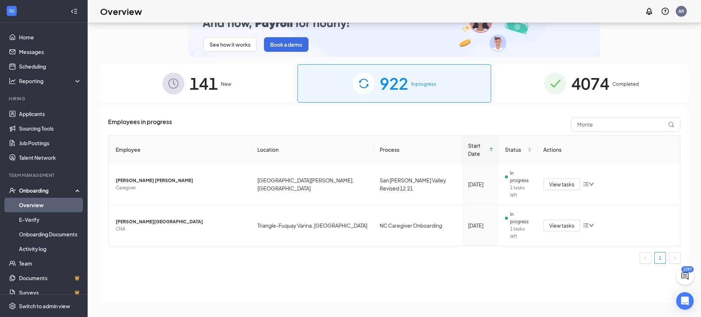
click at [606, 90] on span "4074" at bounding box center [591, 83] width 38 height 25
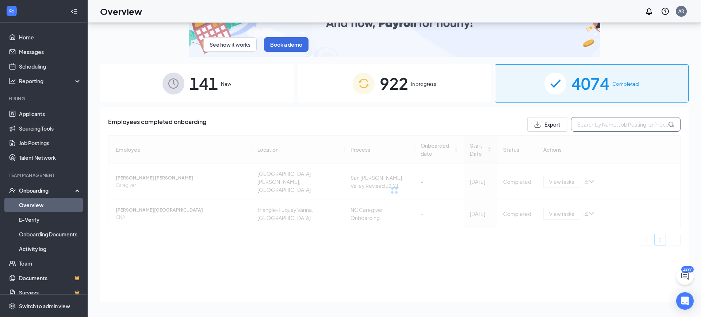
drag, startPoint x: 599, startPoint y: 120, endPoint x: 600, endPoint y: 115, distance: 4.9
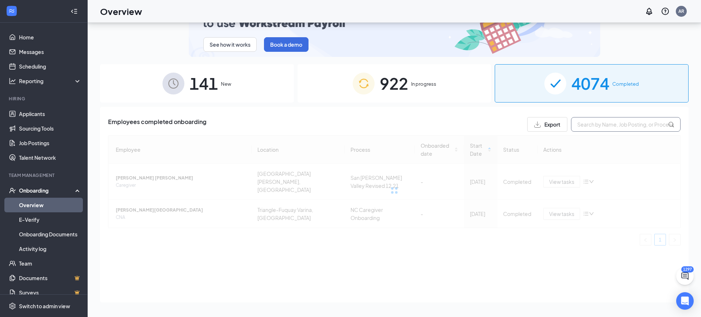
click at [599, 120] on input "text" at bounding box center [626, 124] width 110 height 15
paste input "Monte"
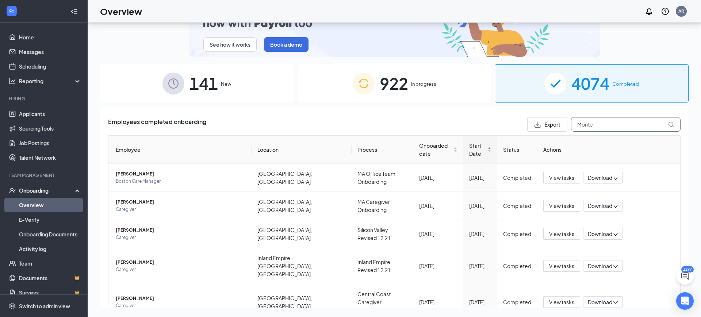
type input "Monte"
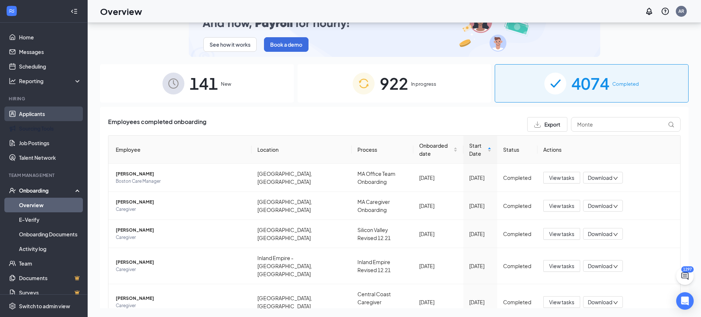
click at [41, 120] on link "Applicants" at bounding box center [50, 114] width 62 height 15
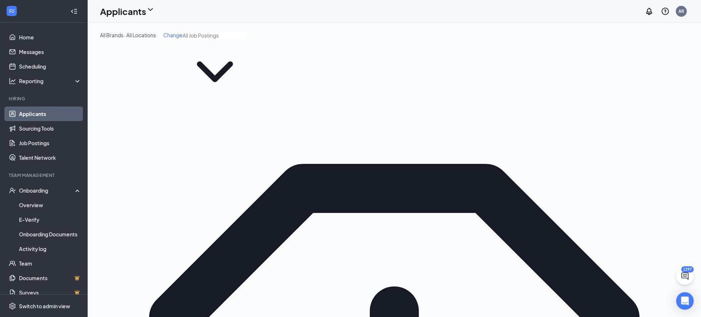
paste input "[PERSON_NAME]"
type input "[PERSON_NAME]"
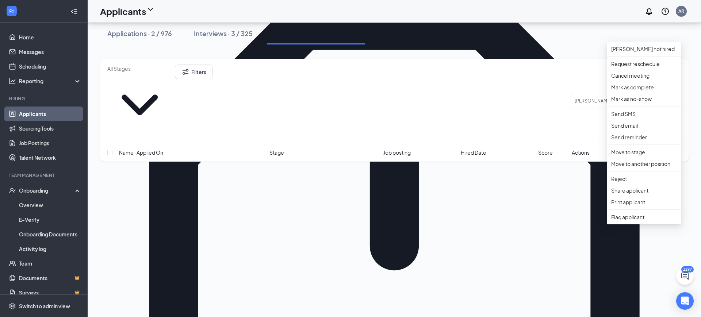
scroll to position [188, 0]
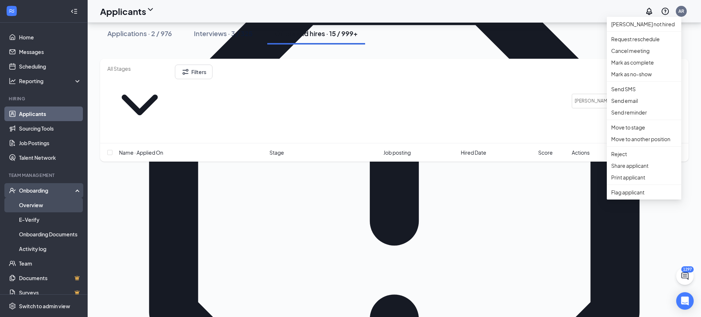
click at [44, 207] on link "Overview" at bounding box center [50, 205] width 62 height 15
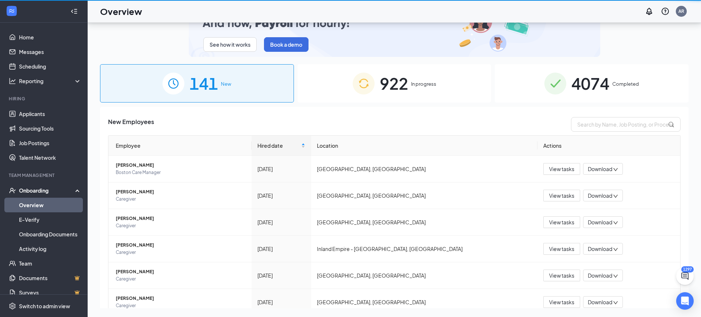
scroll to position [33, 0]
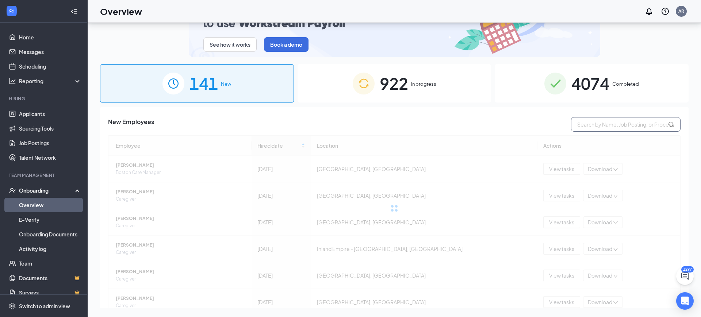
click at [609, 119] on input "text" at bounding box center [626, 124] width 110 height 15
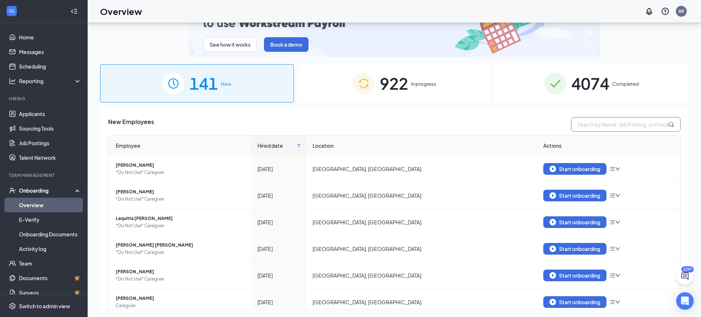
paste input "[PERSON_NAME]"
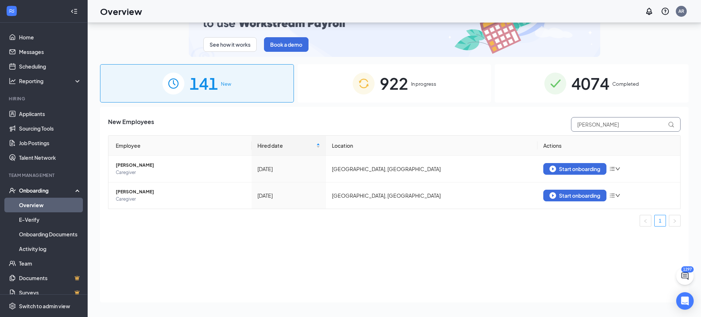
type input "[PERSON_NAME]"
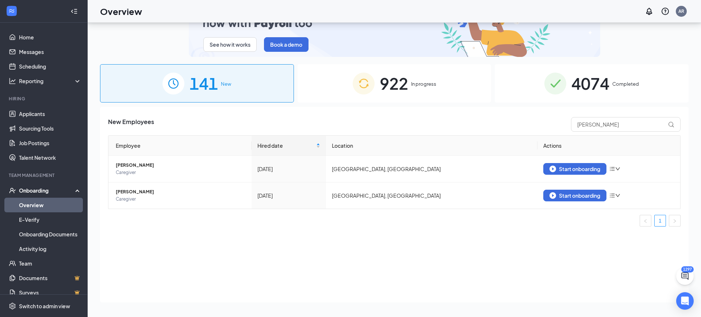
click at [381, 83] on span "922" at bounding box center [394, 83] width 28 height 25
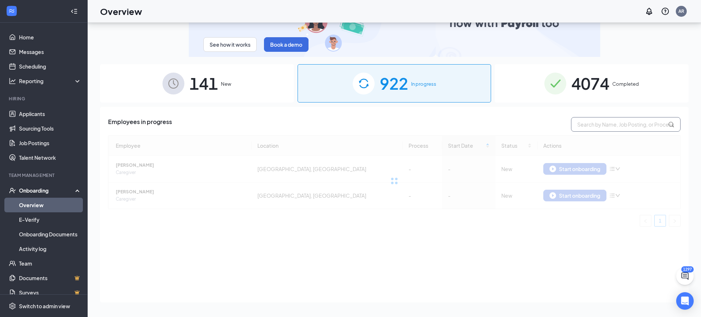
click at [618, 127] on input "text" at bounding box center [626, 124] width 110 height 15
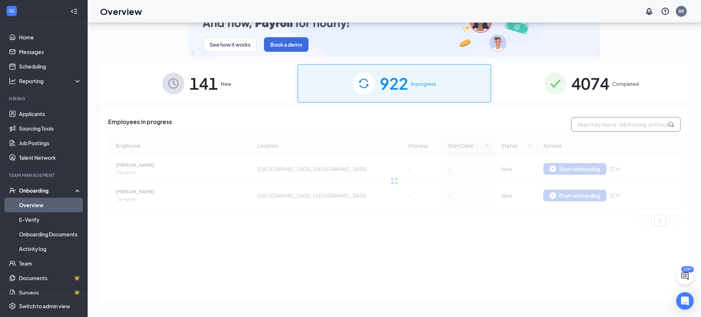
paste input "[PERSON_NAME]"
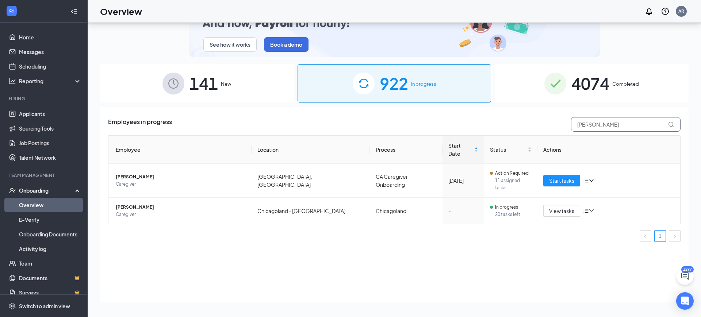
type input "[PERSON_NAME]"
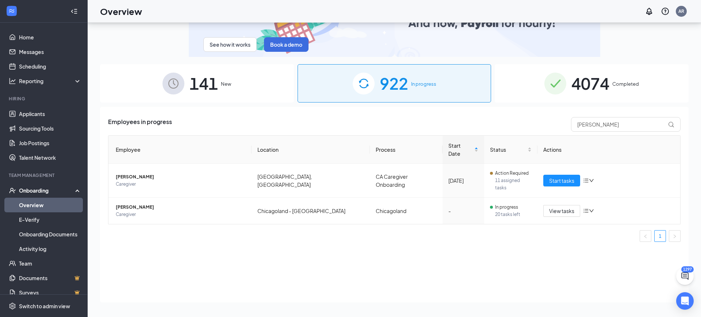
click at [625, 86] on span "Completed" at bounding box center [626, 83] width 27 height 7
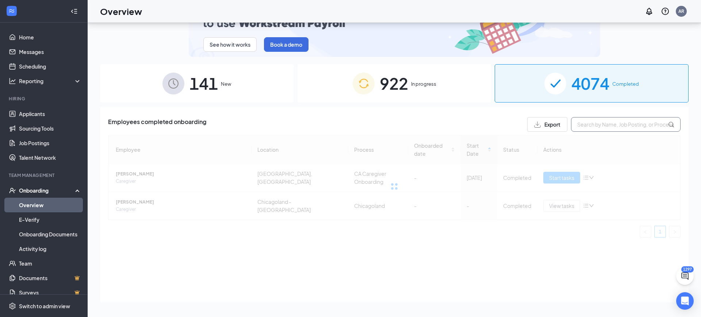
click at [625, 126] on input "text" at bounding box center [626, 124] width 110 height 15
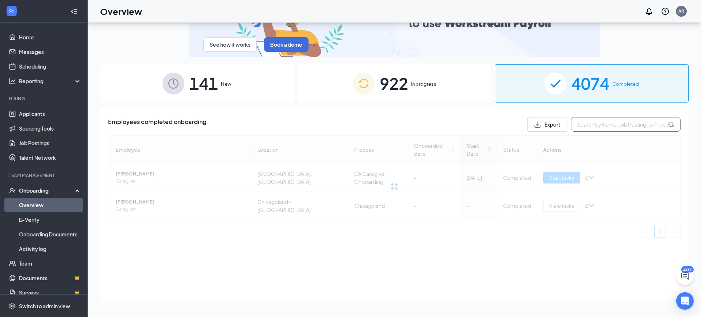
paste input "[PERSON_NAME]"
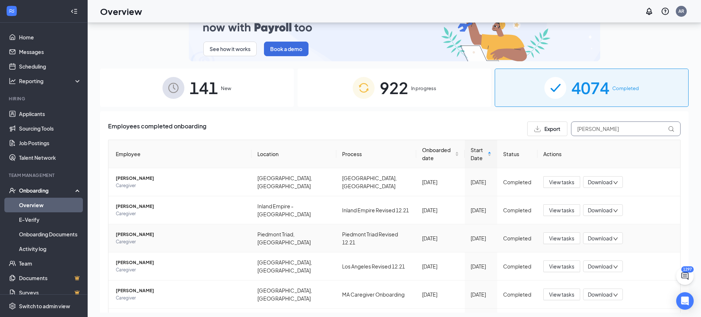
scroll to position [27, 0]
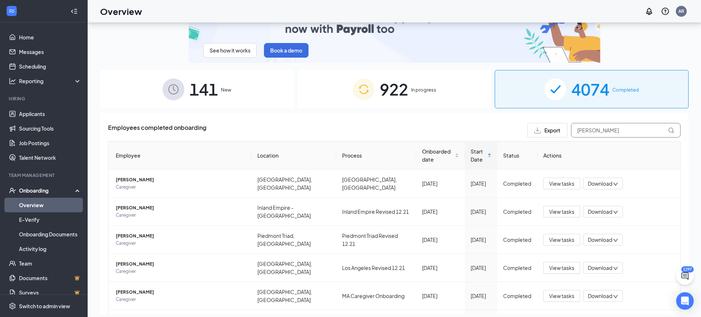
type input "[PERSON_NAME]"
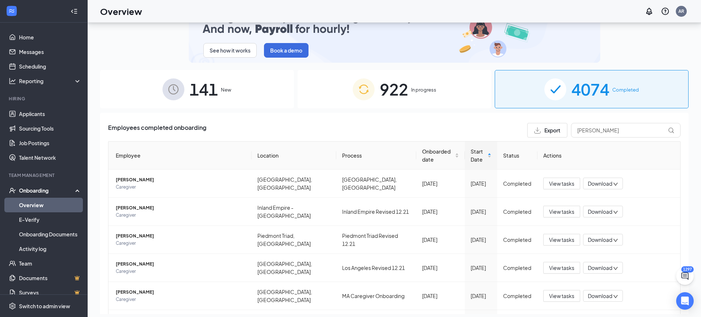
drag, startPoint x: 413, startPoint y: 84, endPoint x: 418, endPoint y: 88, distance: 6.2
click at [412, 85] on div "922 In progress" at bounding box center [395, 89] width 194 height 38
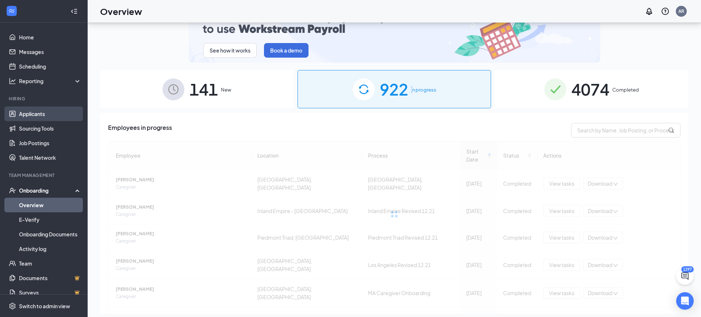
click at [38, 110] on link "Applicants" at bounding box center [50, 114] width 62 height 15
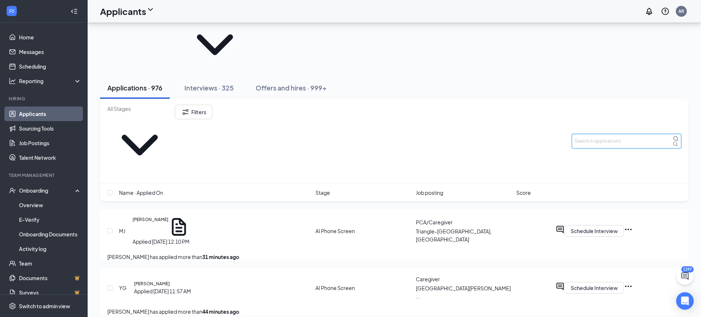
click at [621, 134] on input "text" at bounding box center [627, 141] width 110 height 15
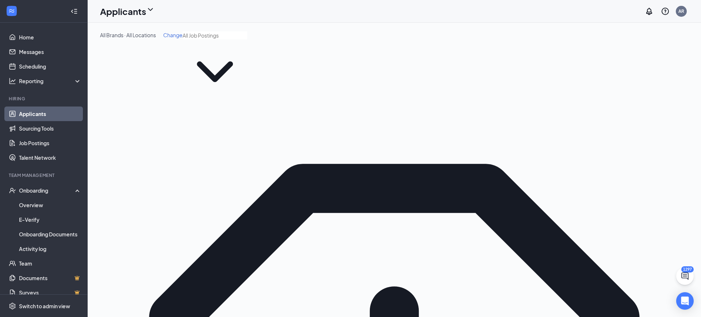
type input "monte"
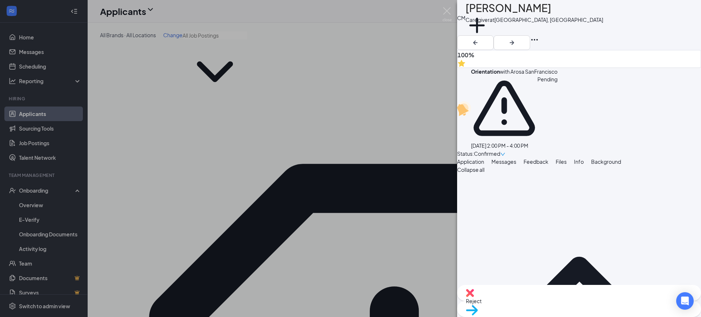
click at [567, 158] on button "Files" at bounding box center [561, 162] width 11 height 8
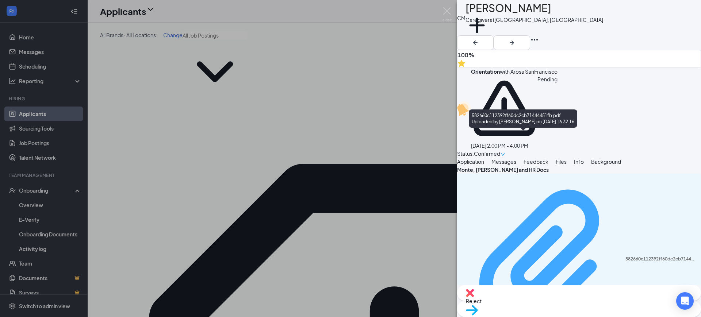
click at [626, 256] on div "582660c112392ff60dc2cb71444451fb.pdf" at bounding box center [661, 259] width 71 height 6
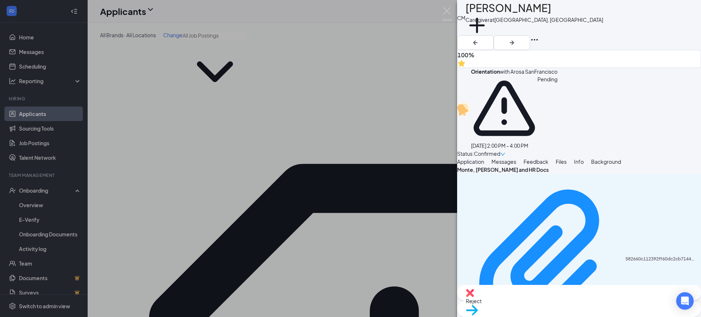
click at [484, 158] on button "Application" at bounding box center [470, 162] width 27 height 8
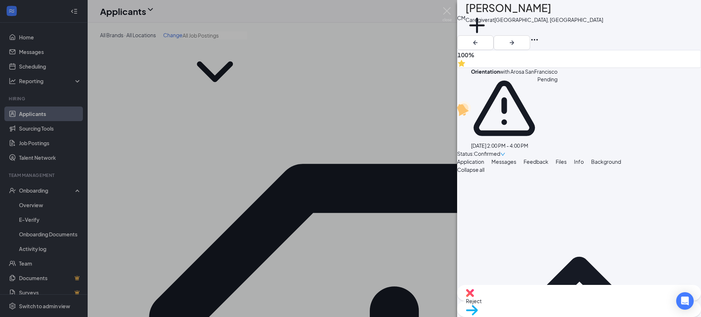
click at [567, 158] on button "Files" at bounding box center [561, 162] width 11 height 8
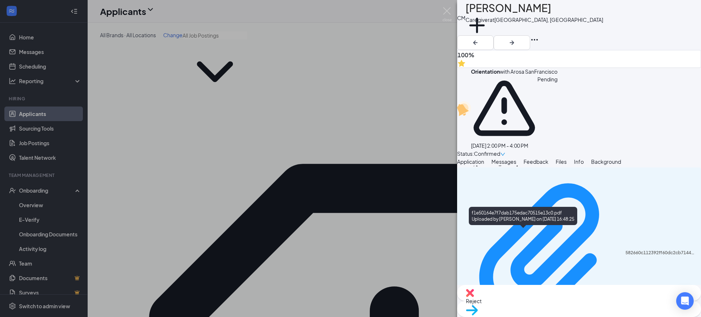
scroll to position [60, 0]
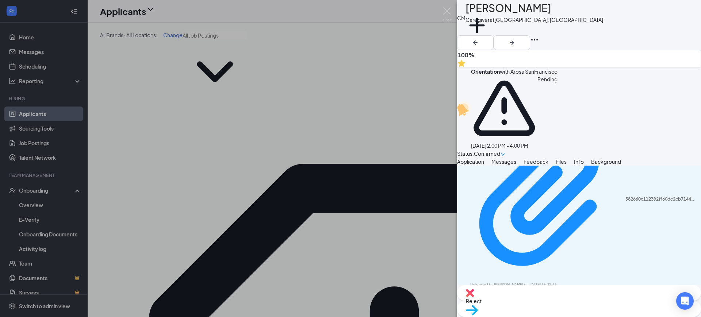
click at [30, 114] on div "CM [PERSON_NAME] Caregiver at [GEOGRAPHIC_DATA], [GEOGRAPHIC_DATA] Add a tag 10…" at bounding box center [350, 158] width 701 height 317
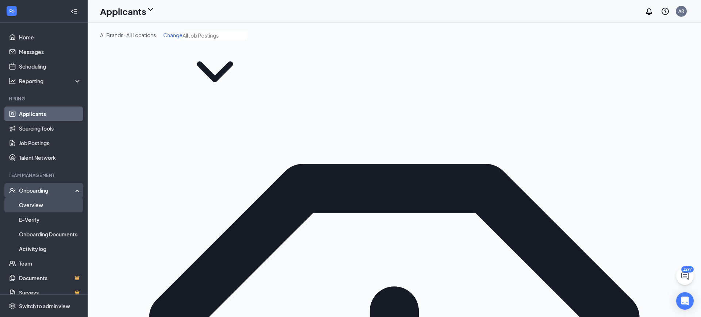
click at [42, 201] on link "Overview" at bounding box center [50, 205] width 62 height 15
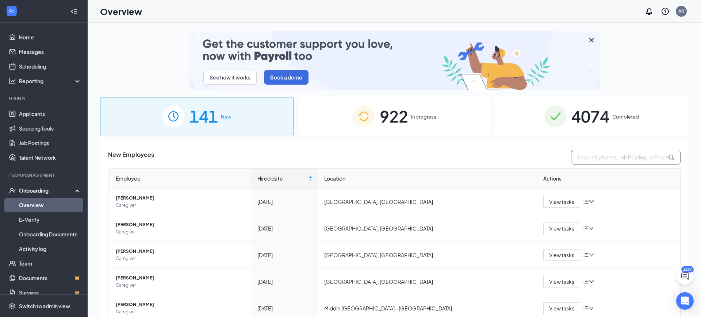
click at [644, 163] on input "text" at bounding box center [626, 157] width 110 height 15
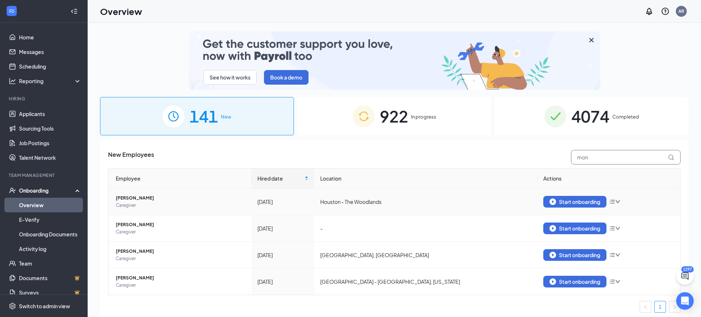
scroll to position [3, 0]
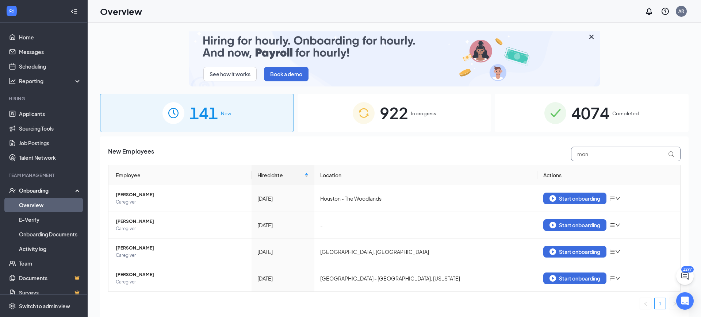
type input "mon"
click at [625, 117] on span "Completed" at bounding box center [626, 113] width 27 height 7
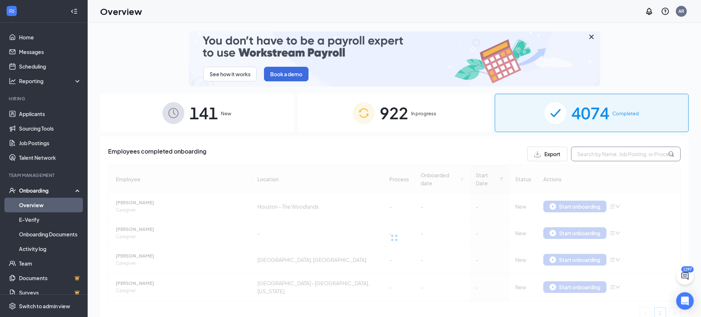
click at [596, 153] on input "text" at bounding box center [626, 154] width 110 height 15
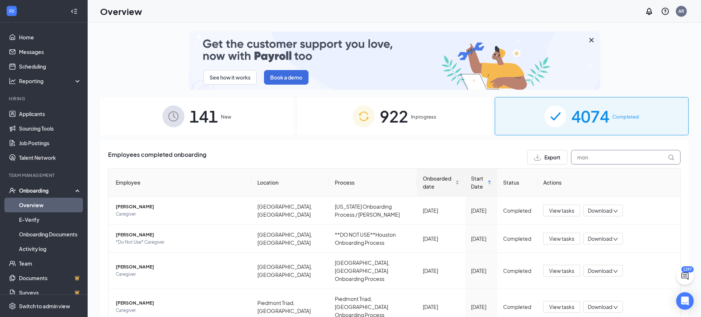
drag, startPoint x: 617, startPoint y: 162, endPoint x: 437, endPoint y: 174, distance: 181.2
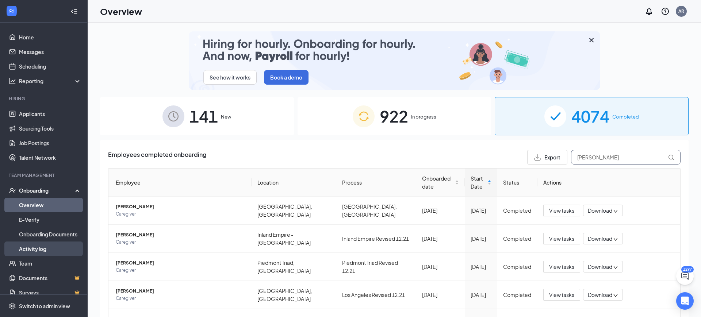
type input "[PERSON_NAME]"
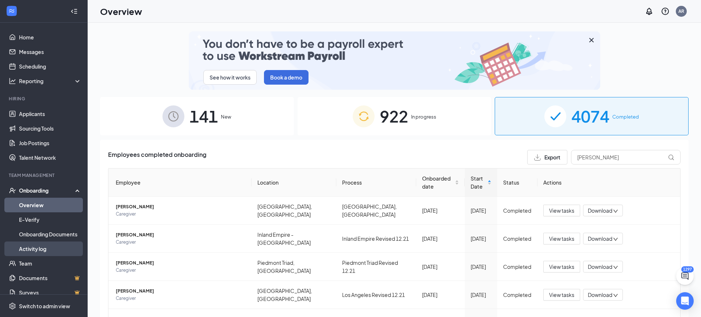
click at [37, 248] on link "Activity log" at bounding box center [50, 249] width 62 height 15
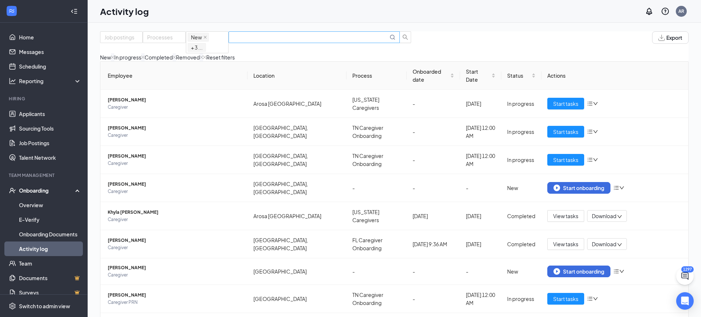
click at [353, 39] on input "text" at bounding box center [310, 37] width 155 height 8
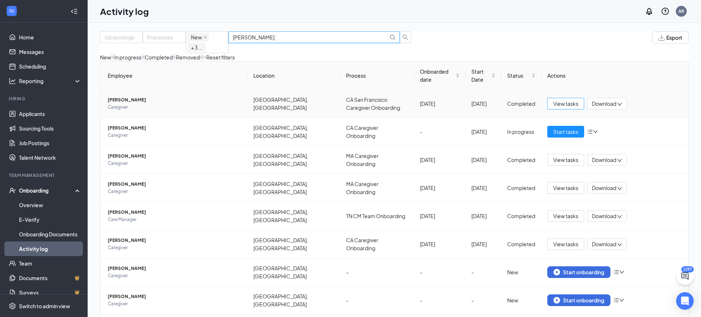
type input "[PERSON_NAME]"
click at [565, 108] on span "View tasks" at bounding box center [565, 104] width 25 height 8
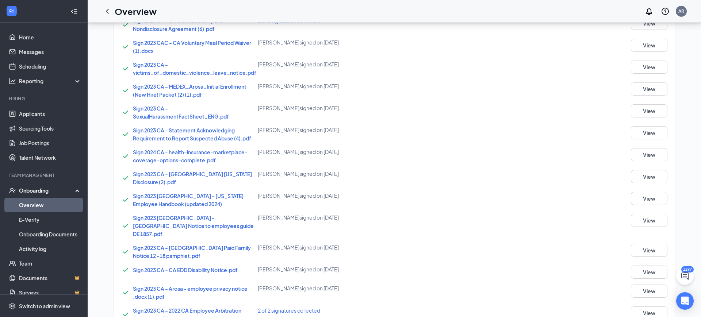
scroll to position [440, 0]
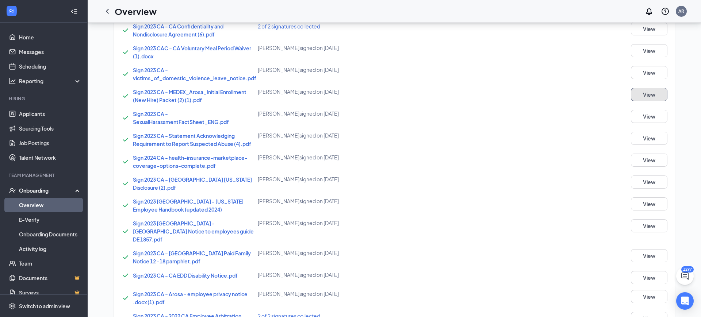
click at [663, 90] on button "View" at bounding box center [649, 94] width 37 height 13
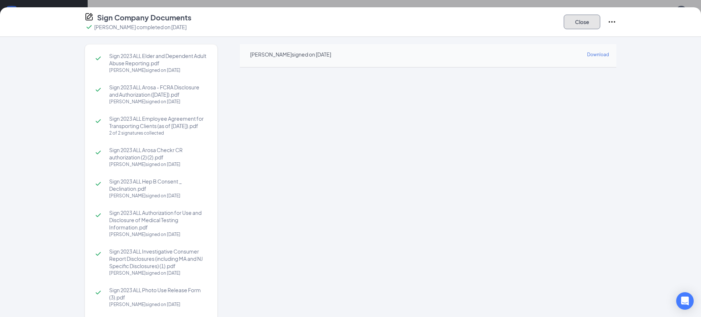
click at [578, 22] on button "Close" at bounding box center [582, 22] width 37 height 15
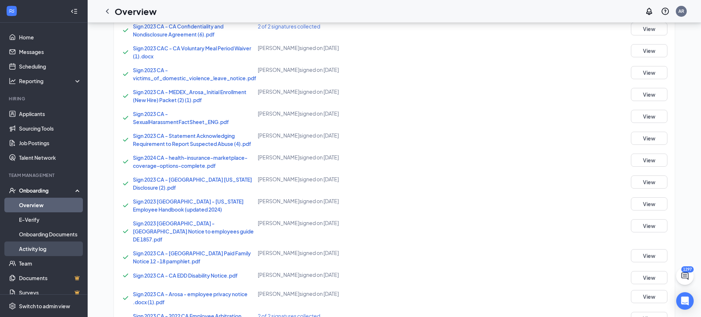
click at [50, 247] on link "Activity log" at bounding box center [50, 249] width 62 height 15
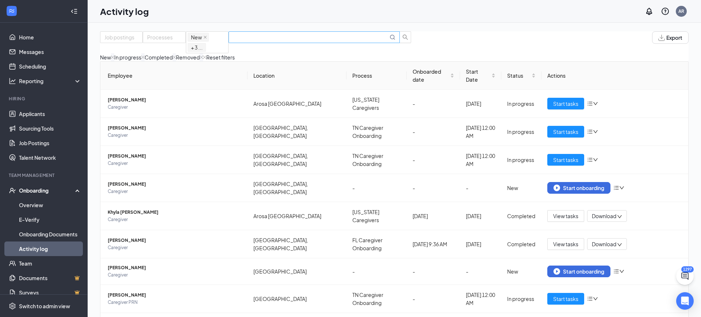
click at [357, 41] on input "text" at bounding box center [310, 37] width 155 height 8
click at [377, 41] on input "text" at bounding box center [310, 37] width 155 height 8
click at [383, 41] on input "text" at bounding box center [310, 37] width 155 height 8
click at [367, 41] on input "text" at bounding box center [310, 37] width 155 height 8
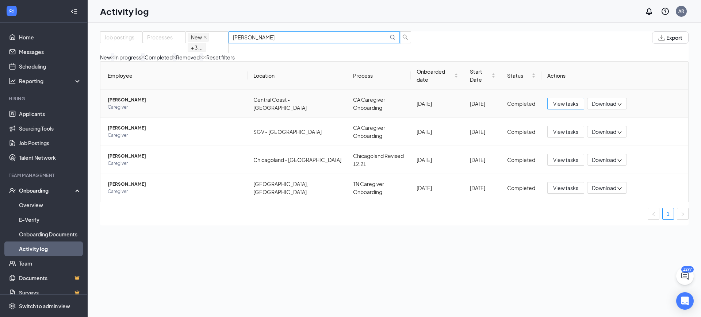
type input "[PERSON_NAME]"
click at [570, 104] on span "View tasks" at bounding box center [565, 104] width 25 height 8
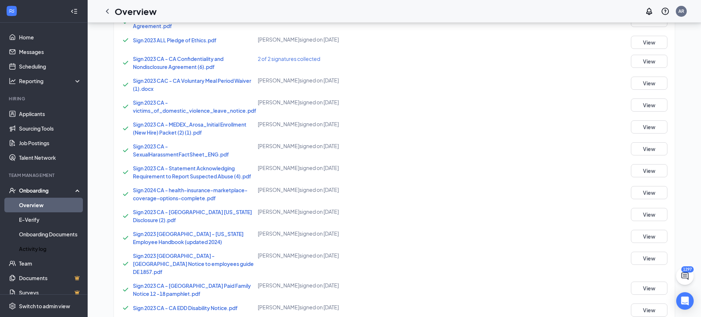
scroll to position [343, 0]
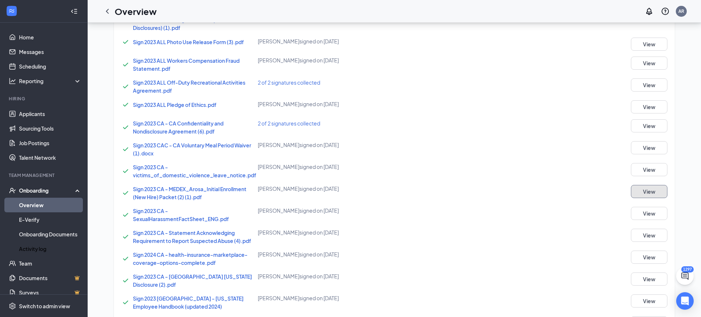
click at [666, 187] on button "View" at bounding box center [649, 191] width 37 height 13
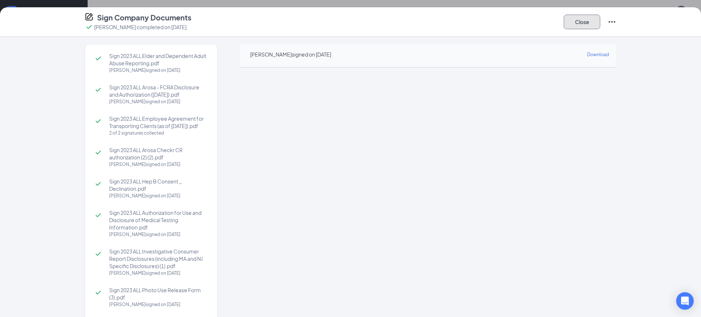
drag, startPoint x: 591, startPoint y: 26, endPoint x: 471, endPoint y: 85, distance: 133.6
click at [590, 26] on button "Close" at bounding box center [582, 22] width 37 height 15
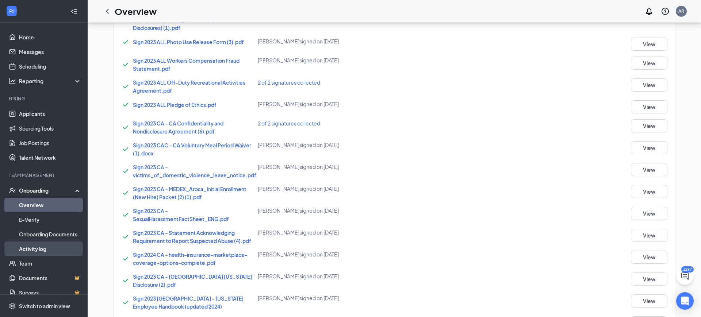
click at [35, 247] on link "Activity log" at bounding box center [50, 249] width 62 height 15
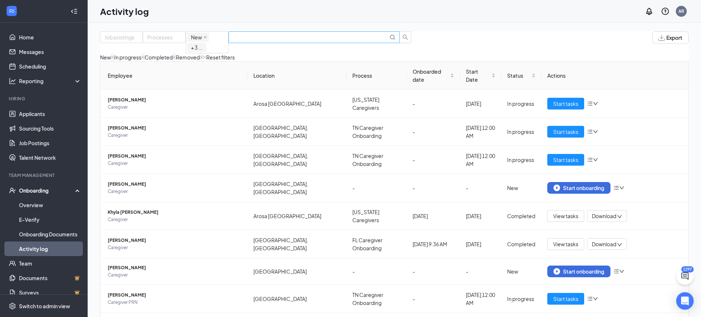
click at [351, 41] on input "text" at bounding box center [310, 37] width 155 height 8
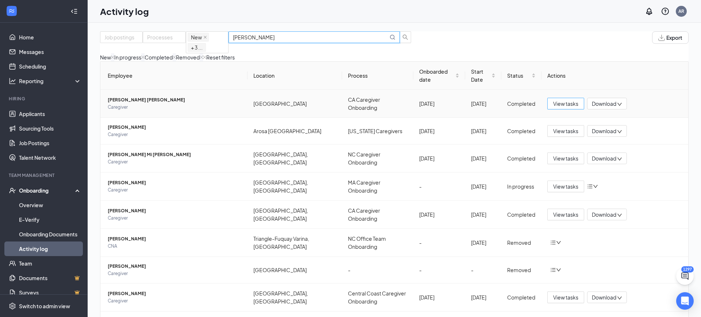
type input "[PERSON_NAME]"
click at [573, 108] on span "View tasks" at bounding box center [565, 104] width 25 height 8
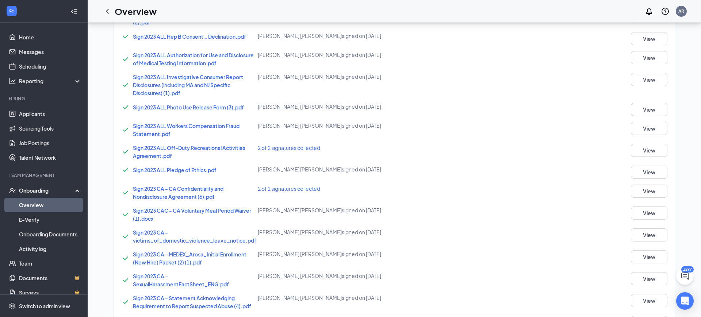
scroll to position [282, 0]
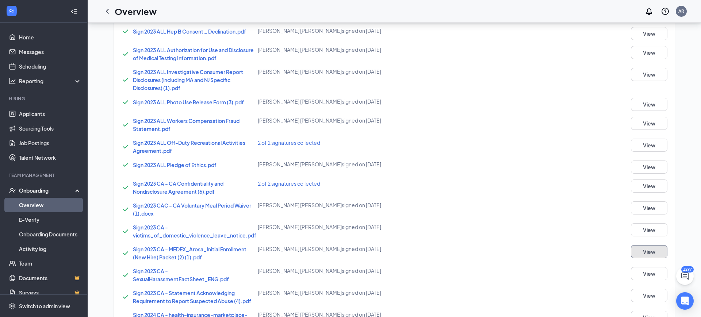
click at [657, 253] on button "View" at bounding box center [649, 251] width 37 height 13
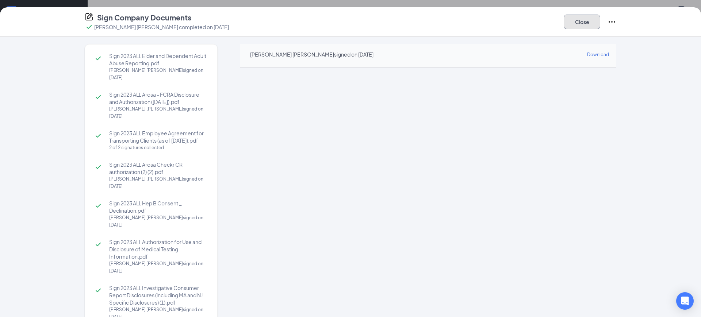
click at [576, 25] on button "Close" at bounding box center [582, 22] width 37 height 15
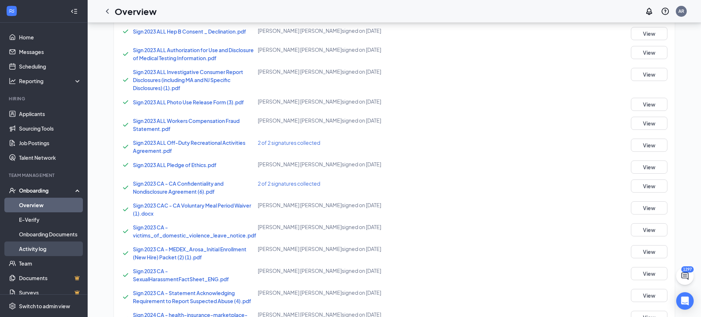
click at [32, 250] on link "Activity log" at bounding box center [50, 249] width 62 height 15
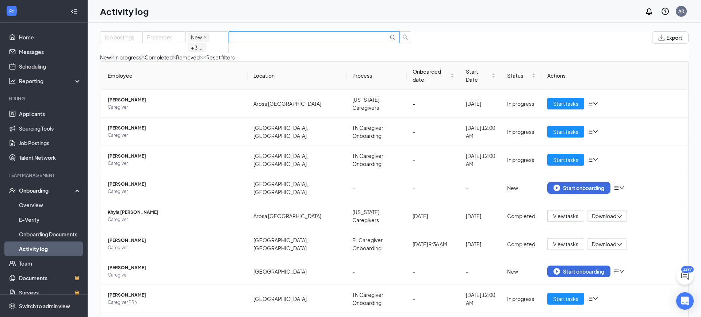
click at [366, 40] on input "text" at bounding box center [310, 37] width 155 height 8
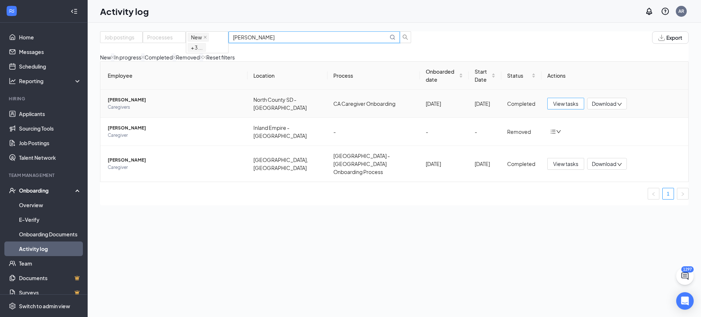
type input "[PERSON_NAME]"
click at [557, 108] on span "View tasks" at bounding box center [565, 104] width 25 height 8
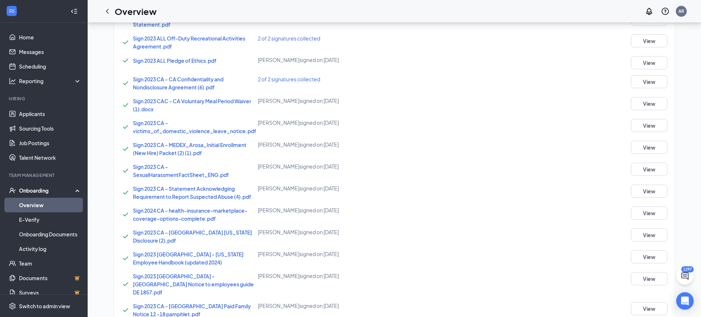
scroll to position [469, 0]
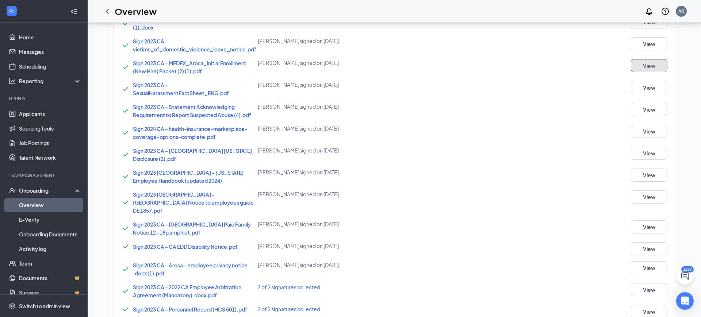
click at [641, 64] on button "View" at bounding box center [649, 65] width 37 height 13
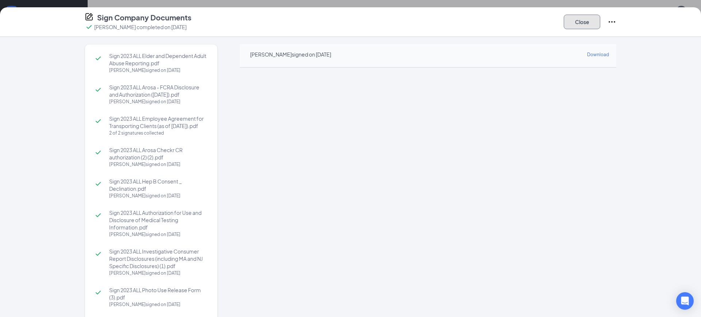
click at [584, 28] on button "Close" at bounding box center [582, 22] width 37 height 15
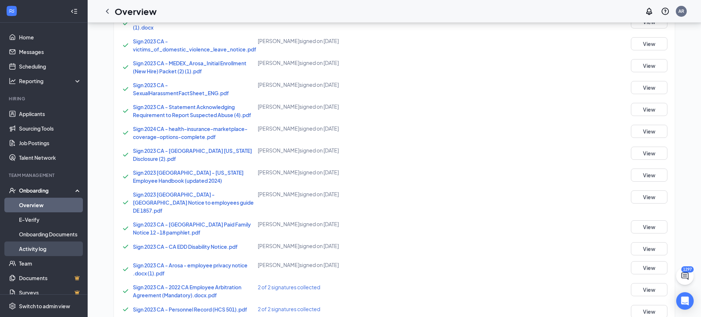
click at [38, 250] on link "Activity log" at bounding box center [50, 249] width 62 height 15
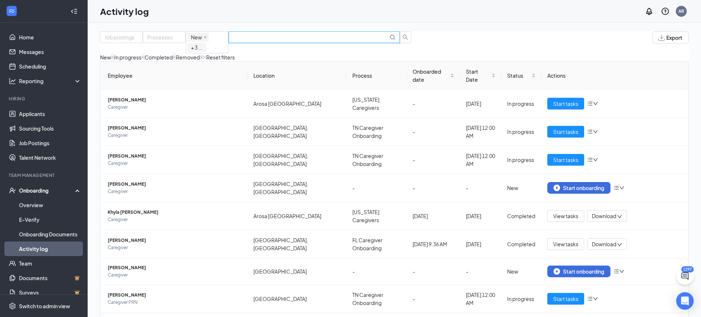
click at [374, 41] on input "text" at bounding box center [310, 37] width 155 height 8
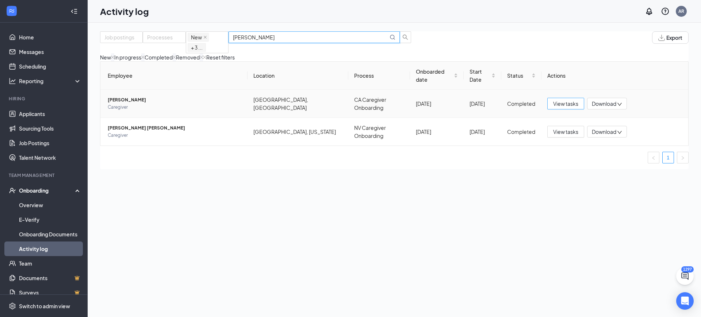
type input "[PERSON_NAME]"
click at [575, 104] on span "View tasks" at bounding box center [565, 104] width 25 height 8
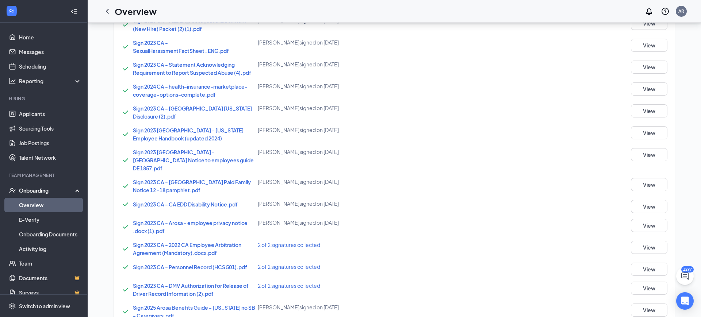
scroll to position [500, 0]
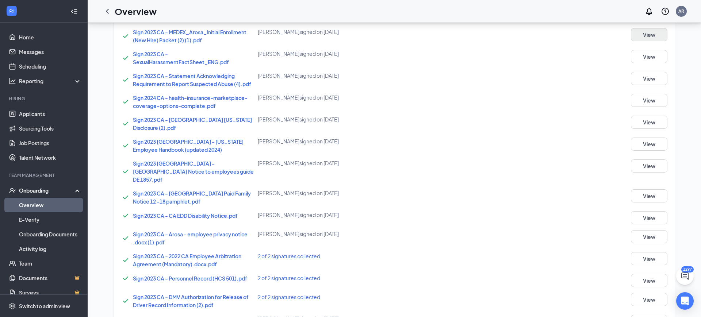
drag, startPoint x: 380, startPoint y: 118, endPoint x: 656, endPoint y: 32, distance: 289.8
click at [656, 32] on div "Sign 2023 ALL Elder and Dependent Adult Abuse Reporting.pdf [PERSON_NAME] signe…" at bounding box center [394, 106] width 546 height 768
click at [656, 32] on button "View" at bounding box center [649, 34] width 37 height 13
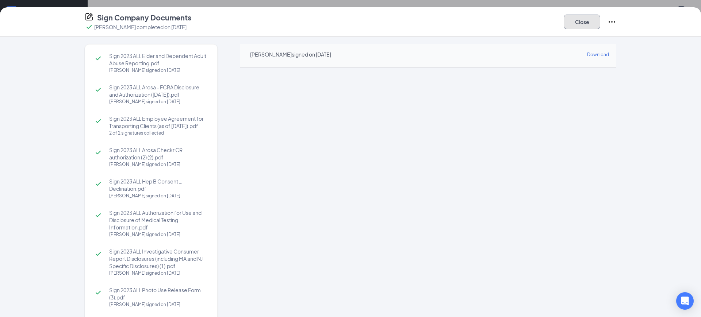
click at [598, 23] on button "Close" at bounding box center [582, 22] width 37 height 15
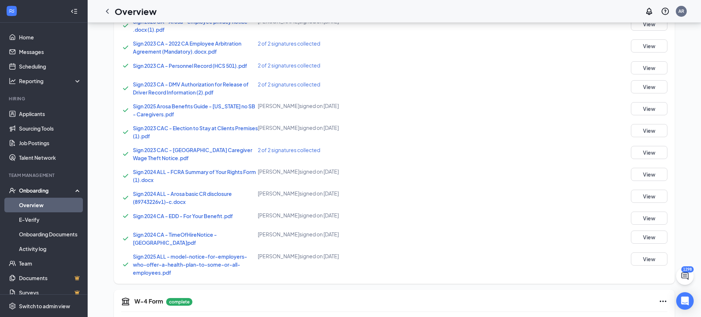
scroll to position [692, 0]
